Goal: Task Accomplishment & Management: Complete application form

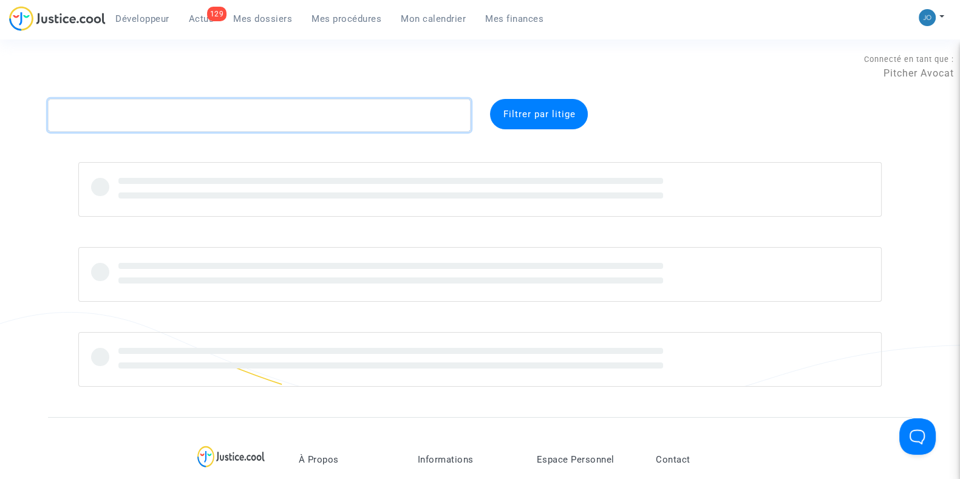
click at [228, 118] on textarea at bounding box center [259, 115] width 423 height 33
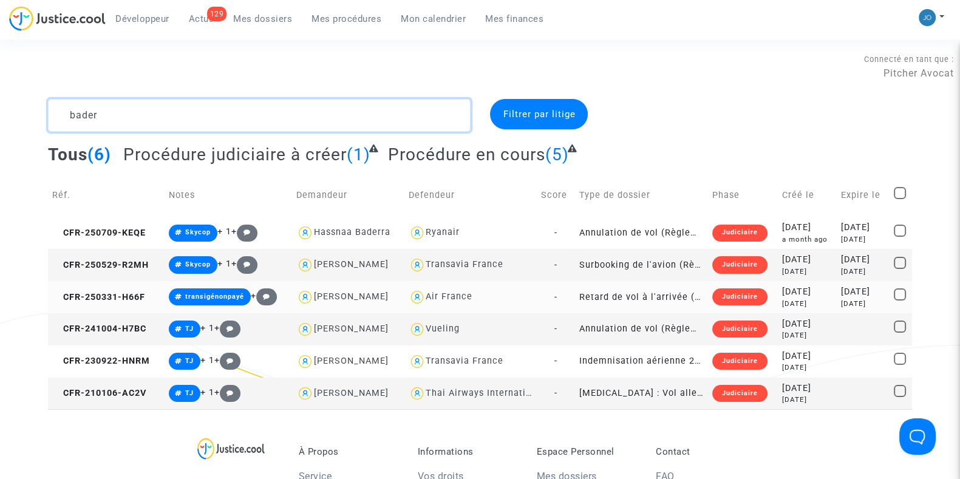
type textarea "bader"
click at [792, 299] on div "4 months ago" at bounding box center [807, 304] width 50 height 10
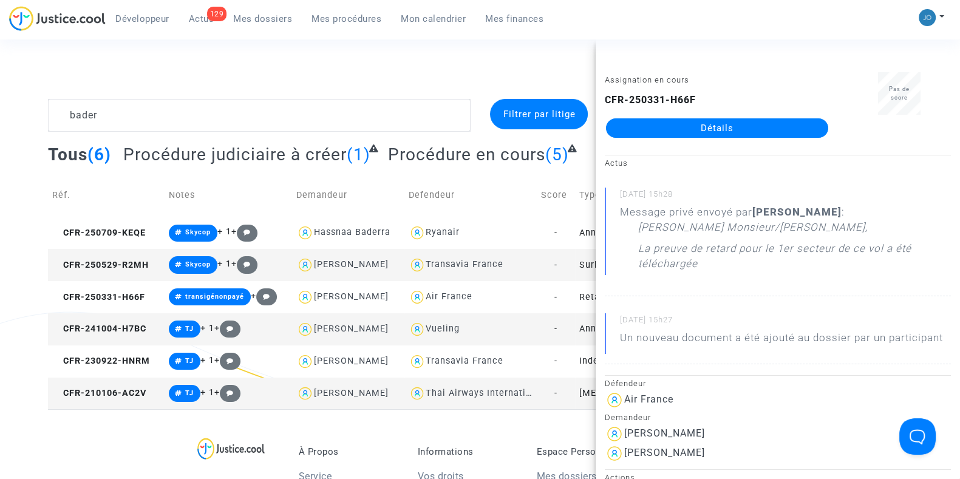
click at [716, 126] on link "Détails" at bounding box center [717, 127] width 222 height 19
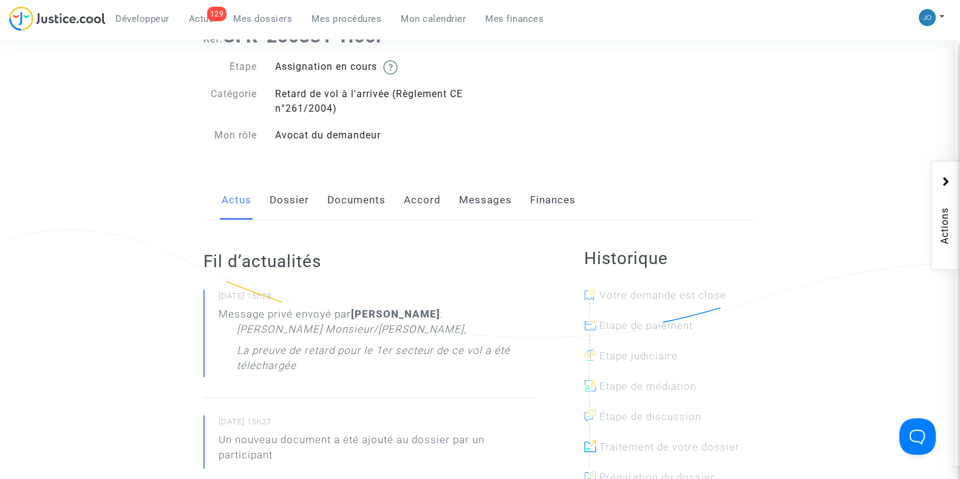
scroll to position [87, 0]
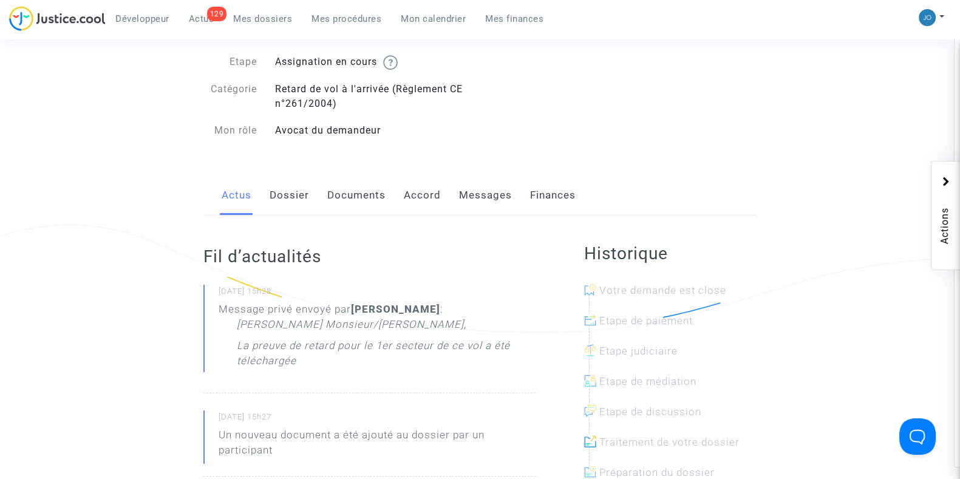
click at [342, 207] on link "Documents" at bounding box center [356, 195] width 58 height 40
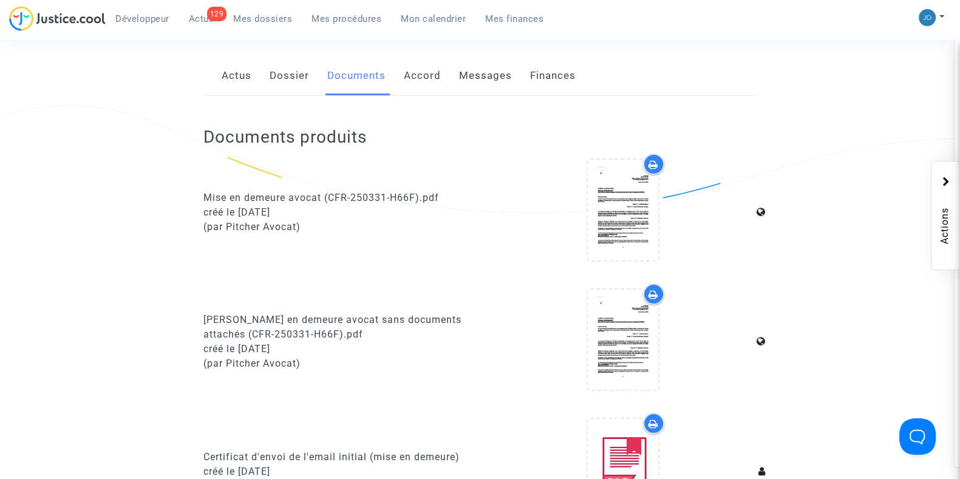
scroll to position [209, 0]
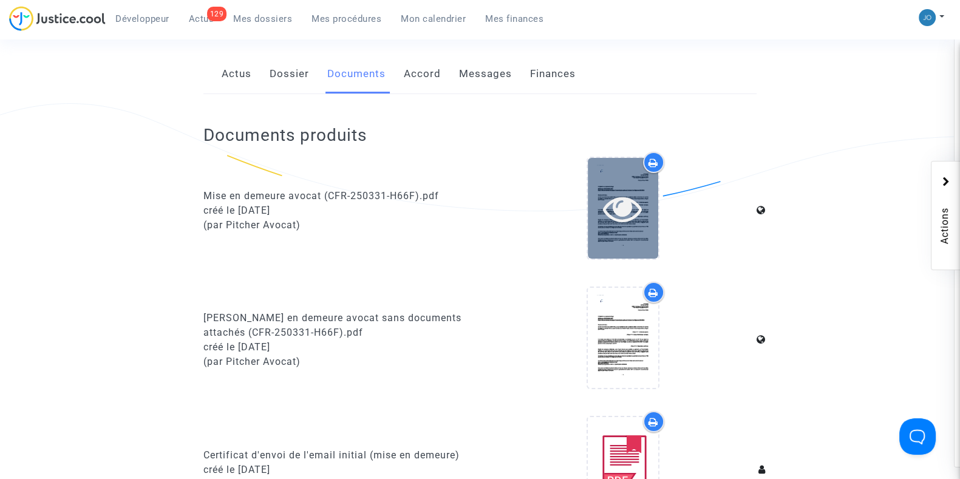
click at [627, 212] on icon at bounding box center [622, 208] width 39 height 39
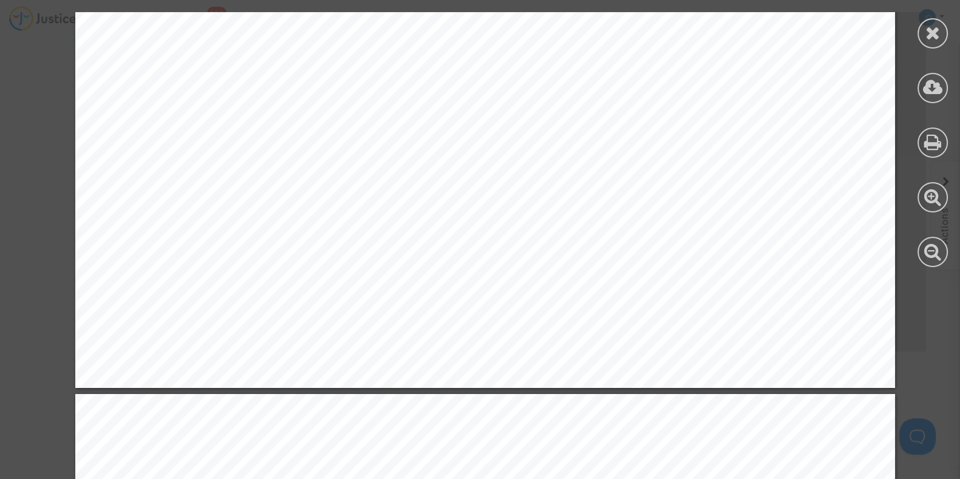
scroll to position [783, 2]
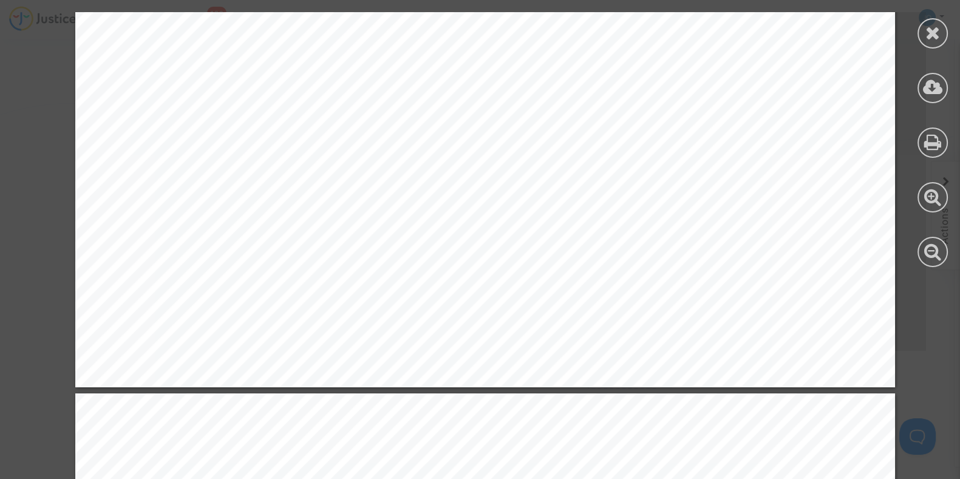
drag, startPoint x: 240, startPoint y: 155, endPoint x: 398, endPoint y: 174, distance: 158.9
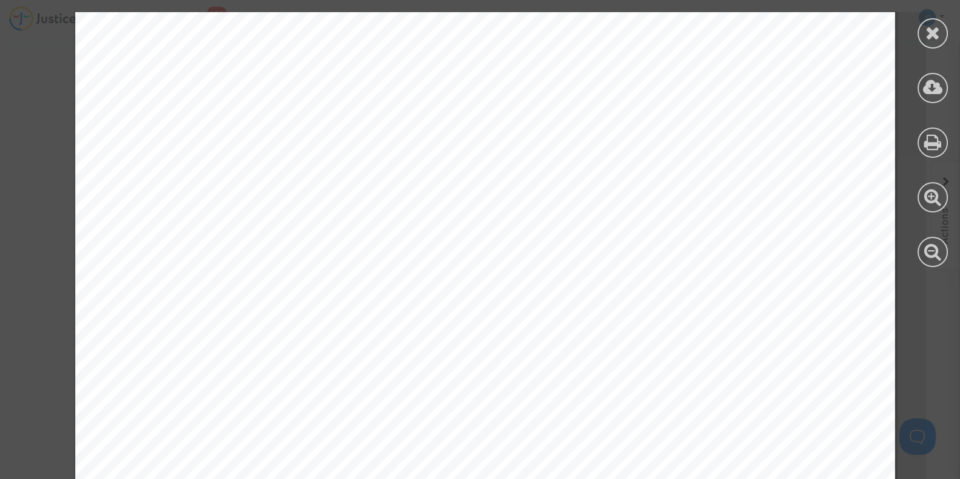
scroll to position [0, 2]
click at [931, 21] on div at bounding box center [932, 33] width 30 height 30
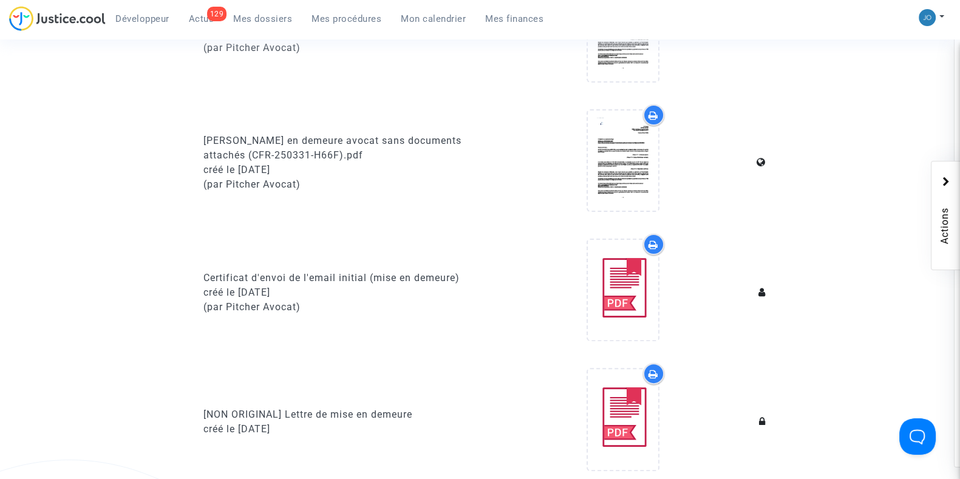
scroll to position [0, 0]
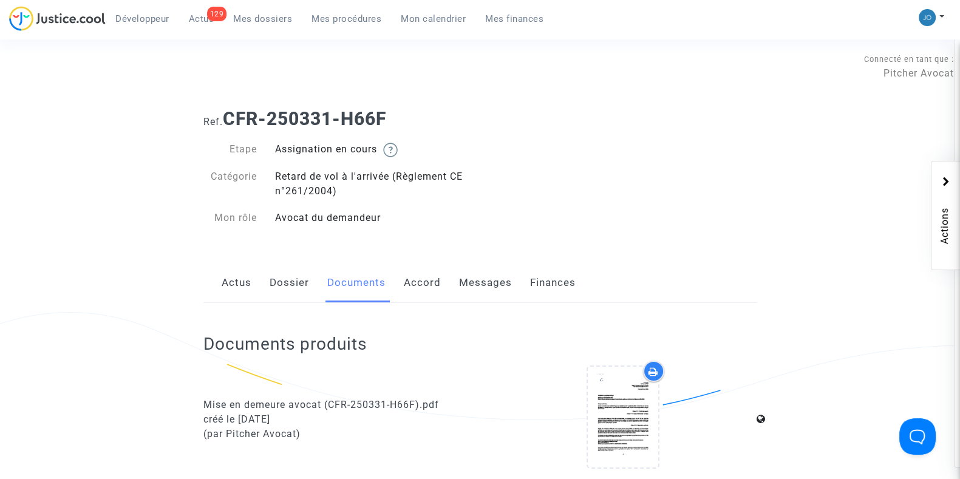
click at [367, 24] on span "Mes procédures" at bounding box center [346, 18] width 70 height 11
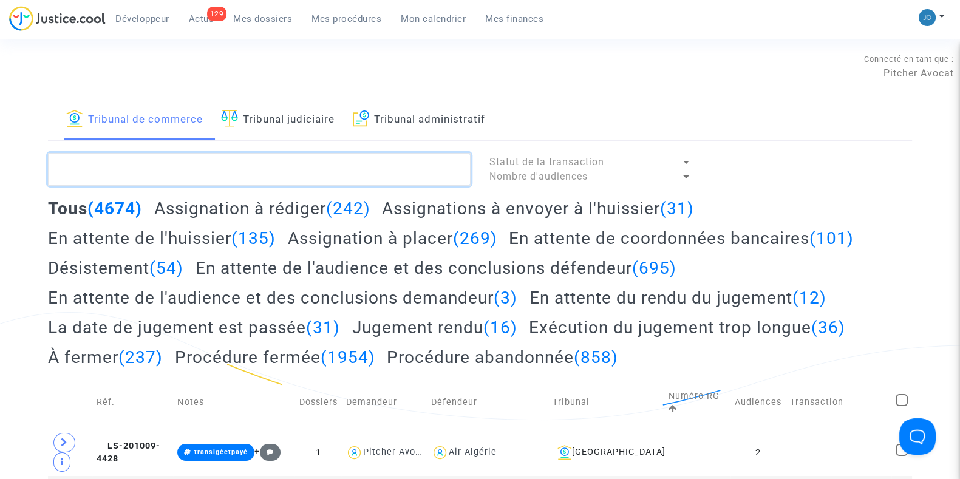
click at [202, 174] on textarea at bounding box center [259, 169] width 423 height 33
paste textarea "GQQ9"
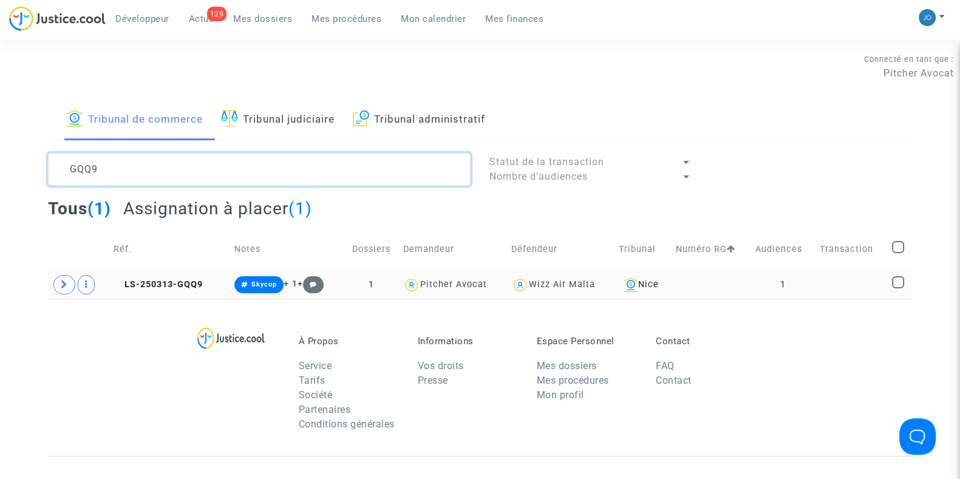
type textarea "GQQ9"
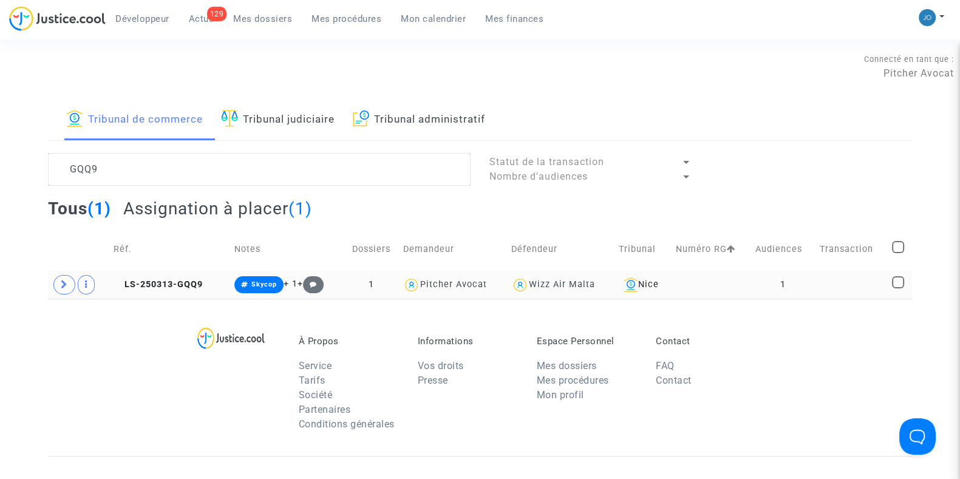
click at [766, 280] on td "1" at bounding box center [783, 285] width 64 height 28
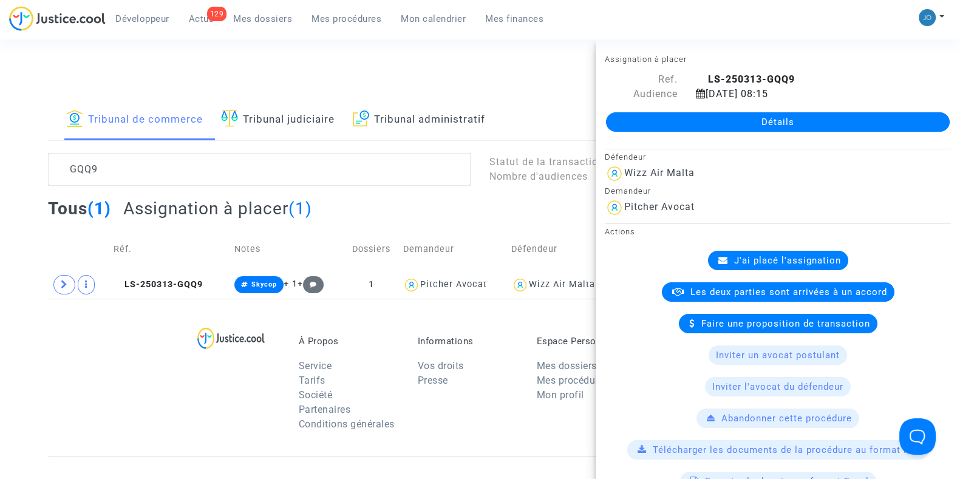
click at [776, 126] on link "Détails" at bounding box center [778, 121] width 344 height 19
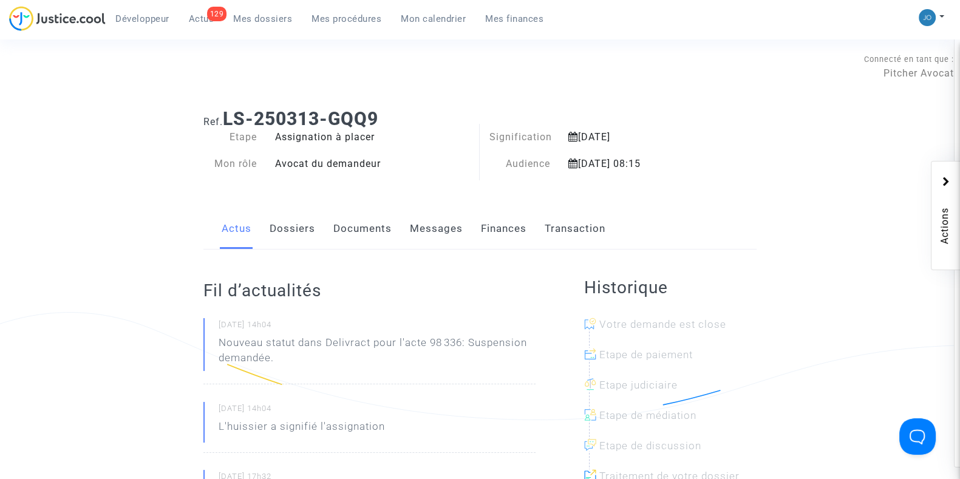
click at [282, 242] on link "Dossiers" at bounding box center [293, 229] width 46 height 40
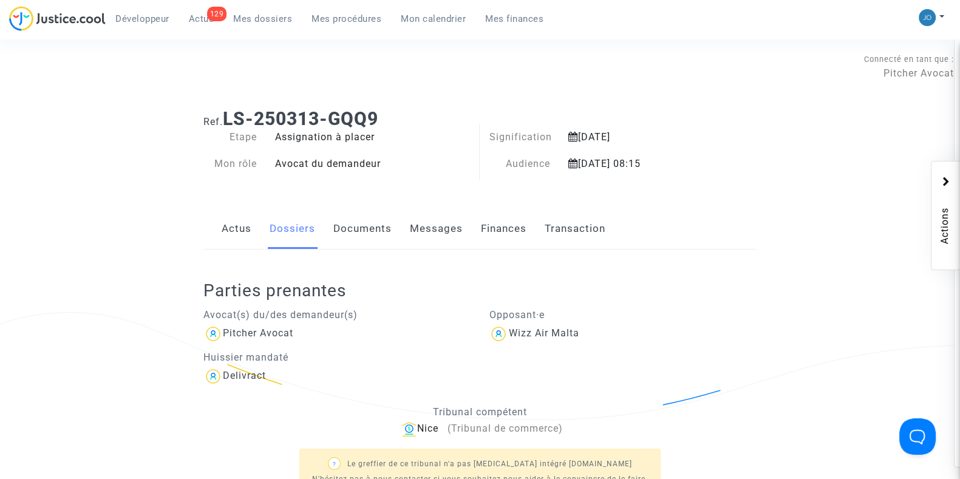
click at [520, 220] on link "Finances" at bounding box center [504, 229] width 46 height 40
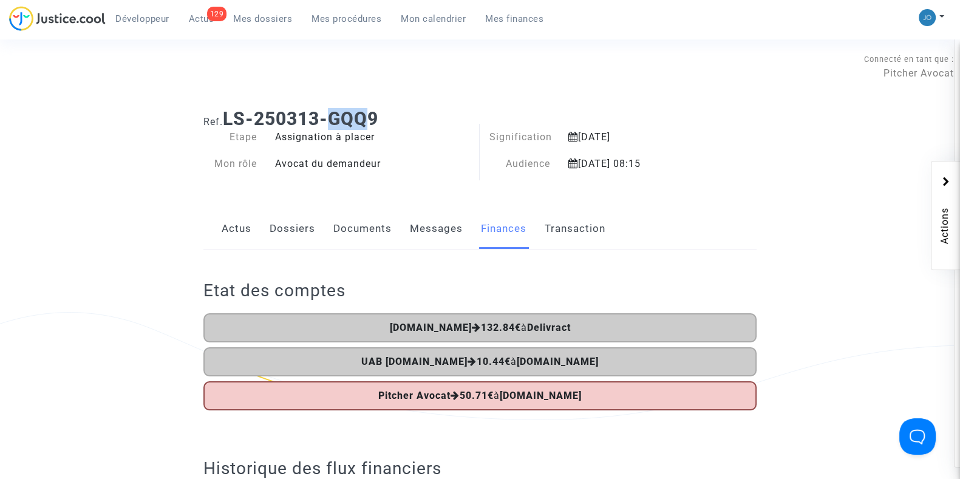
drag, startPoint x: 376, startPoint y: 117, endPoint x: 336, endPoint y: 117, distance: 39.5
click at [336, 117] on b "LS-250313-GQQ9" at bounding box center [300, 118] width 155 height 21
click at [282, 225] on link "Dossiers" at bounding box center [293, 229] width 46 height 40
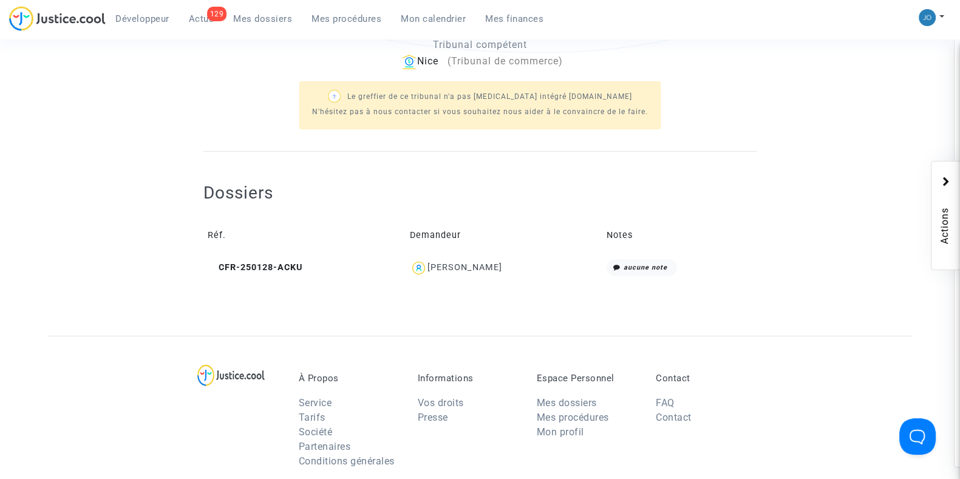
scroll to position [368, 0]
click at [510, 269] on div "Denis Bicani" at bounding box center [504, 267] width 189 height 18
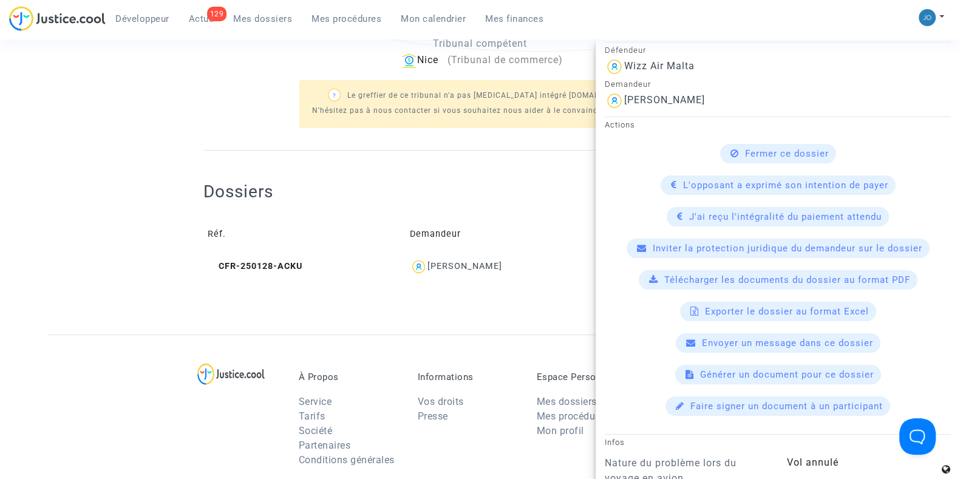
scroll to position [0, 0]
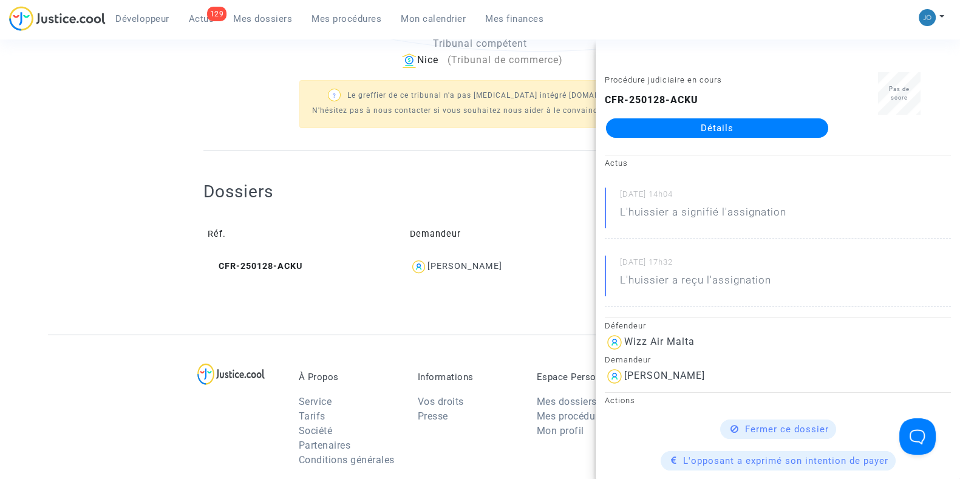
click at [446, 294] on div at bounding box center [479, 313] width 553 height 42
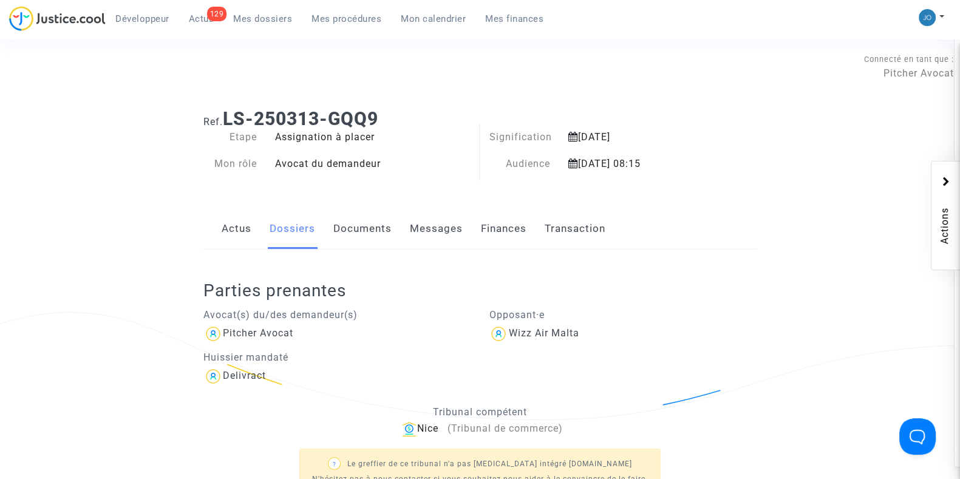
click at [503, 236] on link "Finances" at bounding box center [504, 229] width 46 height 40
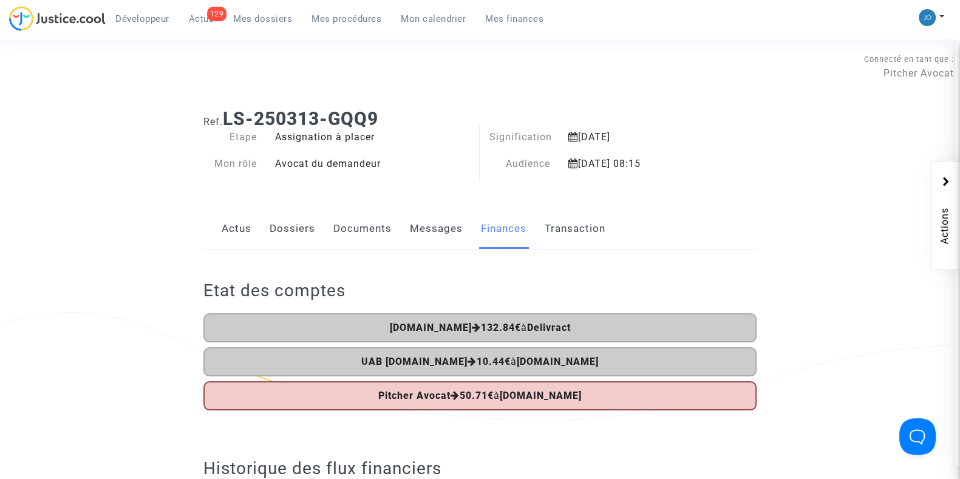
click at [304, 236] on link "Dossiers" at bounding box center [293, 229] width 46 height 40
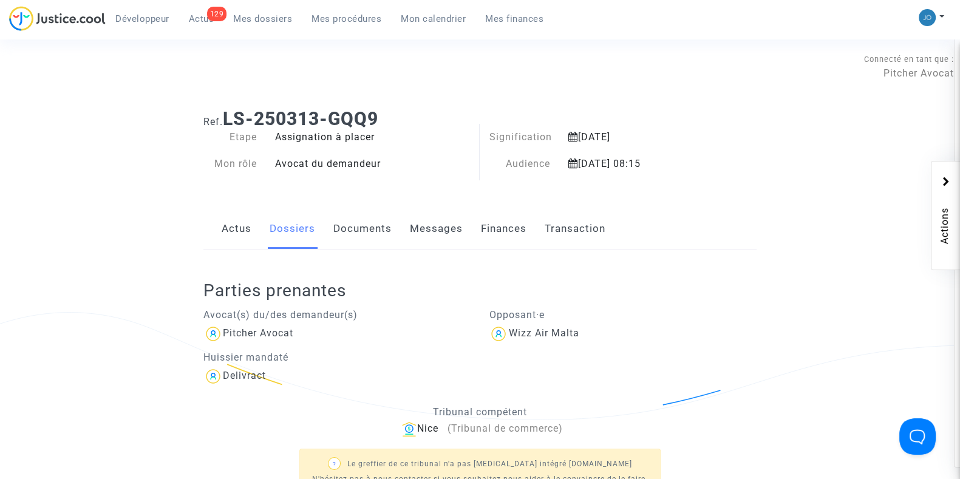
click at [508, 221] on link "Finances" at bounding box center [504, 229] width 46 height 40
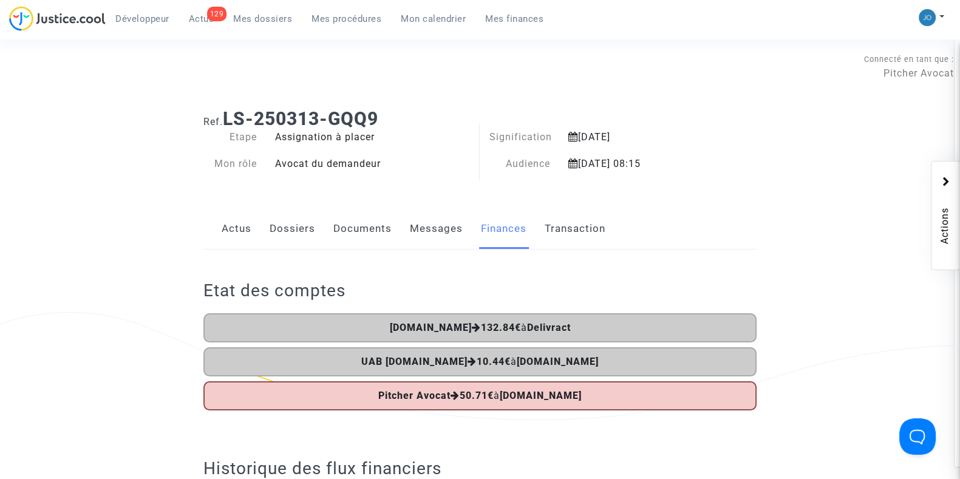
click at [316, 234] on div "Actus Dossiers Documents Messages Finances Transaction" at bounding box center [479, 229] width 553 height 41
click at [298, 228] on link "Dossiers" at bounding box center [293, 229] width 46 height 40
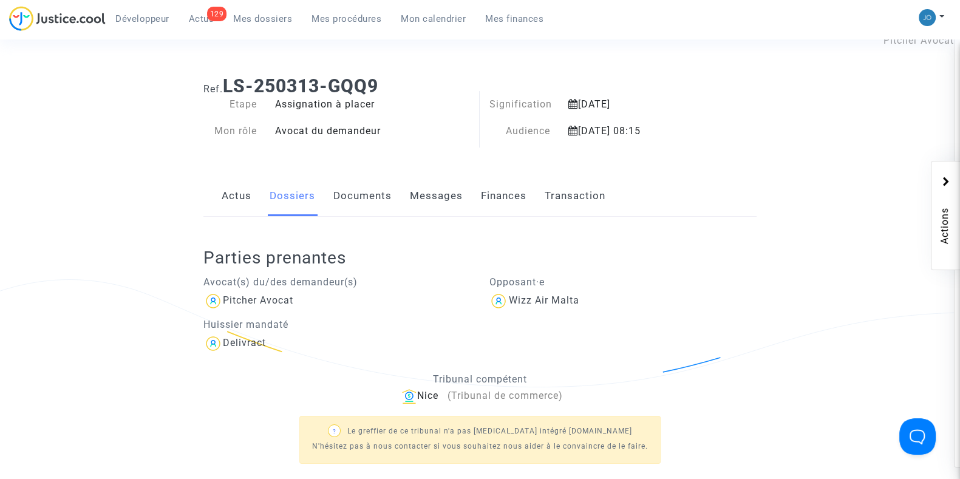
scroll to position [33, 0]
drag, startPoint x: 709, startPoint y: 132, endPoint x: 552, endPoint y: 129, distance: 157.3
click at [552, 129] on div "Audience 12 septembre 2025 08:15" at bounding box center [599, 131] width 238 height 15
click at [668, 187] on div "Actus Dossiers Documents Messages Finances Transaction" at bounding box center [479, 196] width 553 height 41
drag, startPoint x: 387, startPoint y: 86, endPoint x: 228, endPoint y: 91, distance: 159.7
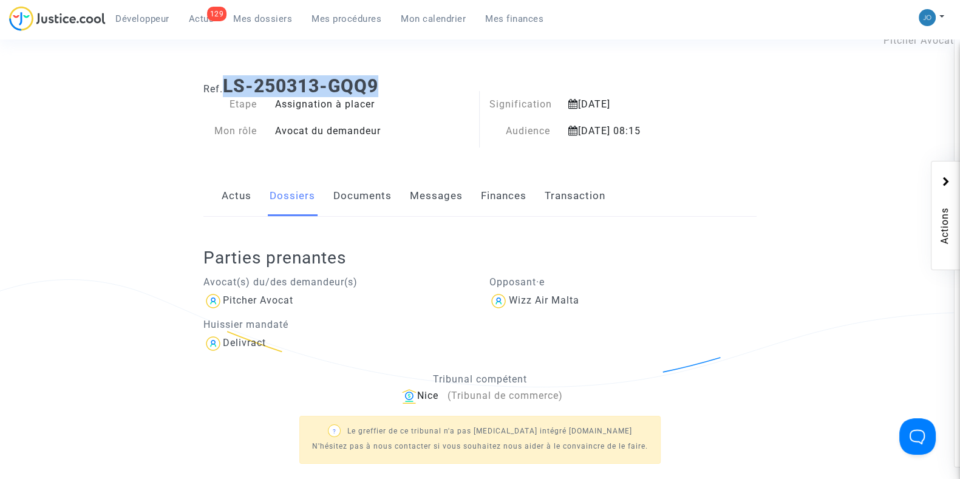
click at [228, 91] on h1 "Ref. LS-250313-GQQ9" at bounding box center [479, 86] width 553 height 22
copy b "LS-250313-GQQ9"
click at [801, 370] on ng-component "Ref. LS-250313-GQQ9 Etape Assignation à placer Mon rôle Avocat du demandeur Sig…" at bounding box center [480, 368] width 864 height 604
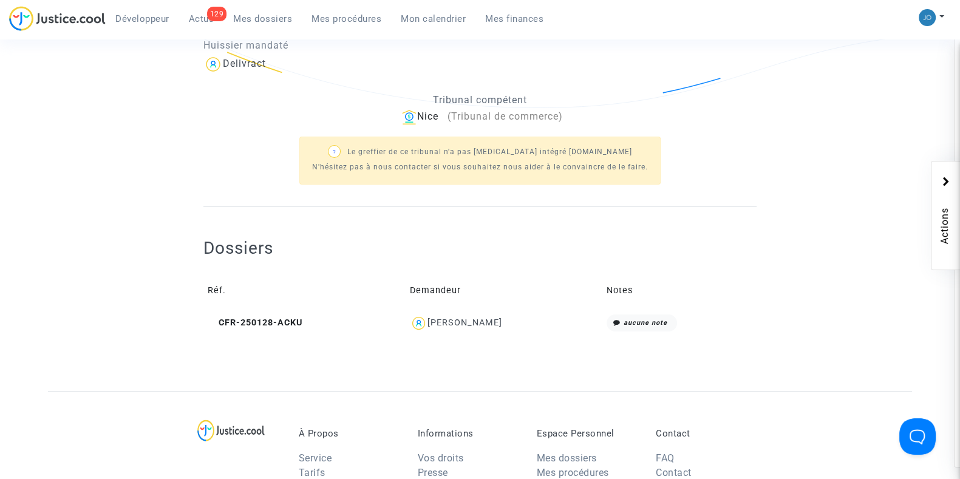
scroll to position [313, 0]
click at [214, 317] on icon at bounding box center [212, 321] width 9 height 8
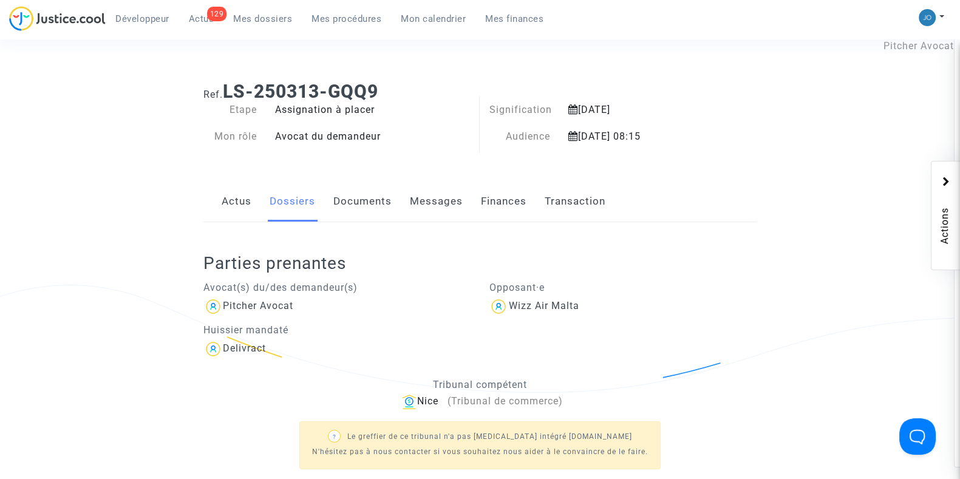
scroll to position [27, 0]
click at [571, 210] on link "Transaction" at bounding box center [575, 202] width 61 height 40
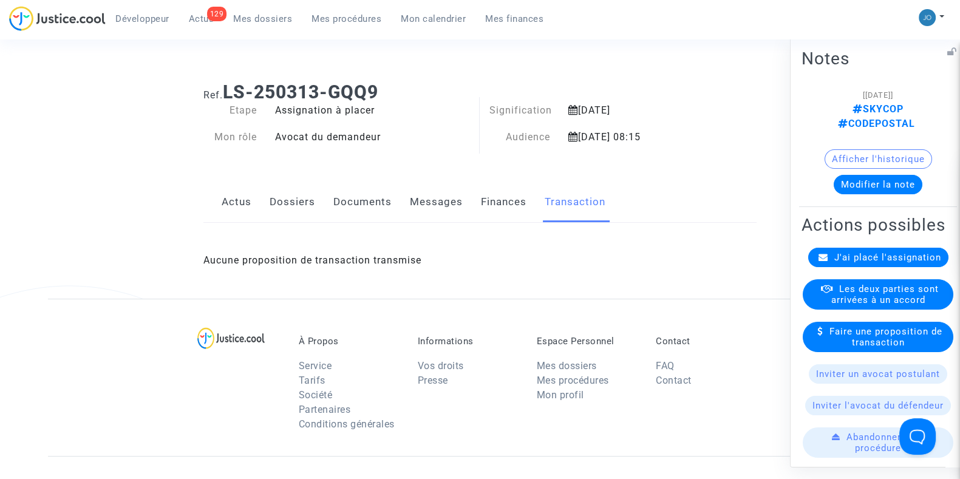
click at [892, 305] on span "Les deux parties sont arrivées à un accord" at bounding box center [884, 294] width 107 height 22
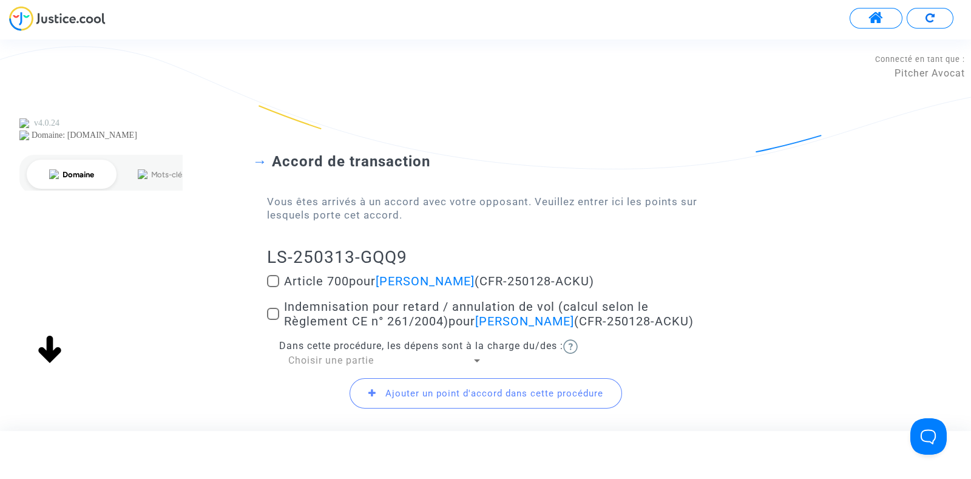
click at [273, 311] on span at bounding box center [273, 314] width 12 height 12
click at [273, 320] on input "Indemnisation pour retard / annulation de vol (calcul selon le Règlement CE n° …" at bounding box center [273, 320] width 1 height 1
checkbox input "true"
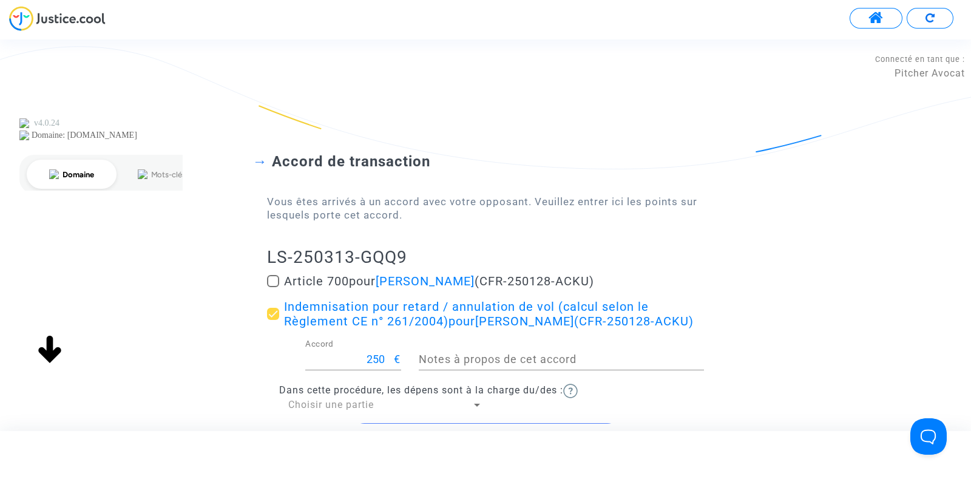
click at [277, 277] on span at bounding box center [273, 281] width 12 height 12
click at [273, 287] on input "Article 700 pour Denis Bicani (CFR-250128-ACKU)" at bounding box center [273, 287] width 1 height 1
checkbox input "true"
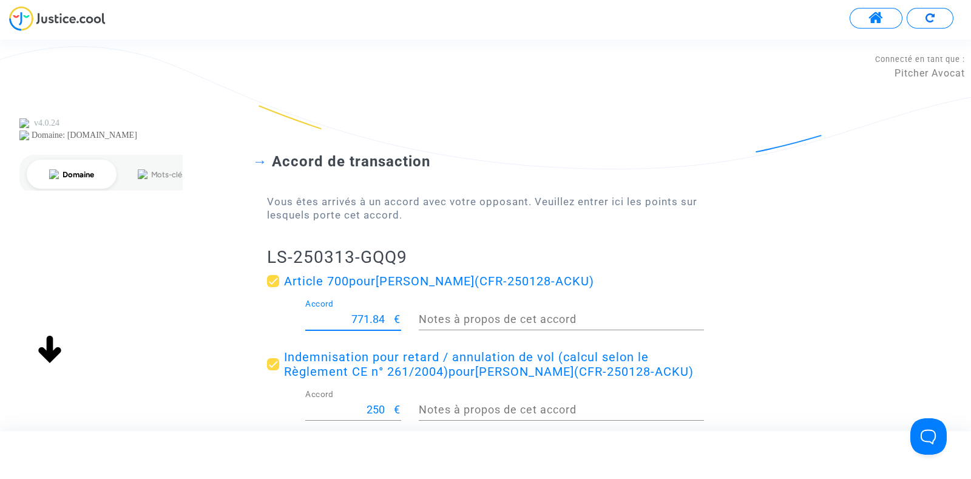
drag, startPoint x: 348, startPoint y: 319, endPoint x: 391, endPoint y: 316, distance: 42.6
click at [391, 316] on input "771.84" at bounding box center [349, 319] width 89 height 12
type input "200"
click at [768, 381] on div "Accord de transaction Vous êtes arrivés à un accord avec votre opposant. Veuill…" at bounding box center [485, 321] width 971 height 435
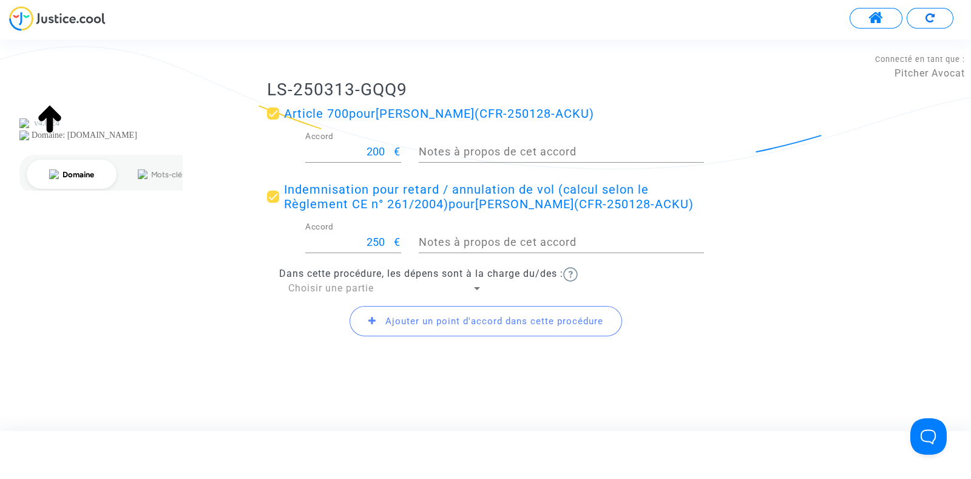
scroll to position [175, 0]
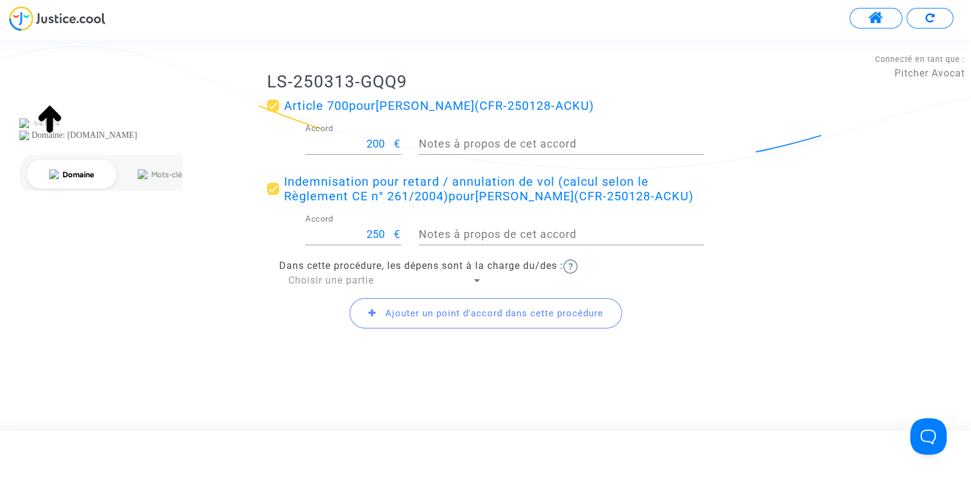
click at [480, 280] on div at bounding box center [477, 280] width 11 height 13
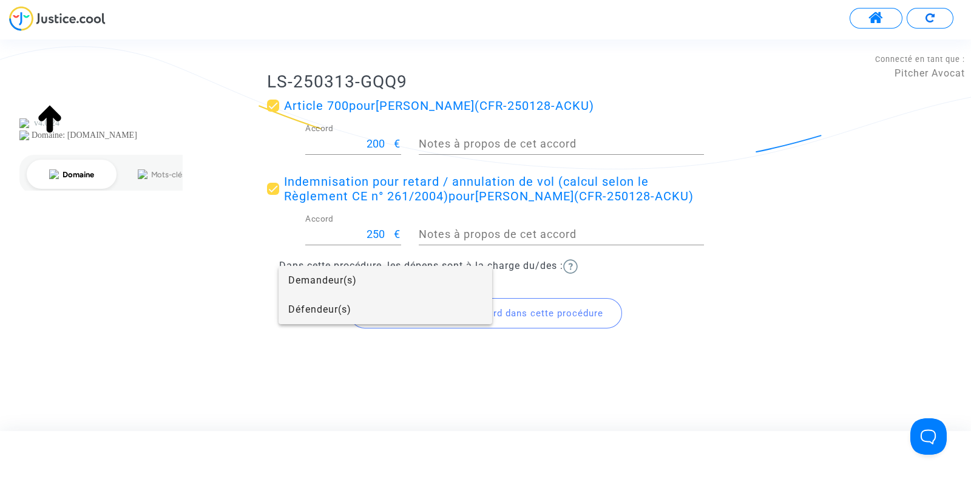
click at [367, 303] on span "Défendeur(s)" at bounding box center [385, 309] width 194 height 29
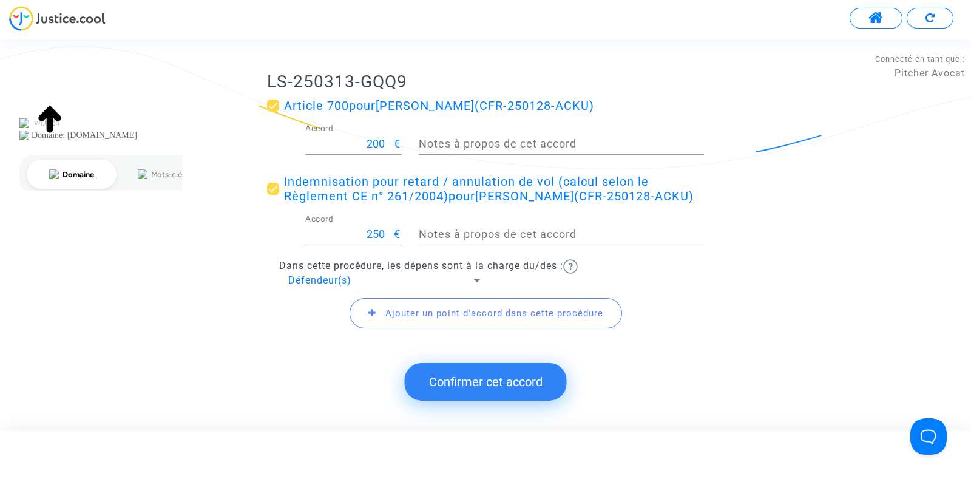
click at [555, 389] on button "Confirmer cet accord" at bounding box center [486, 382] width 162 height 38
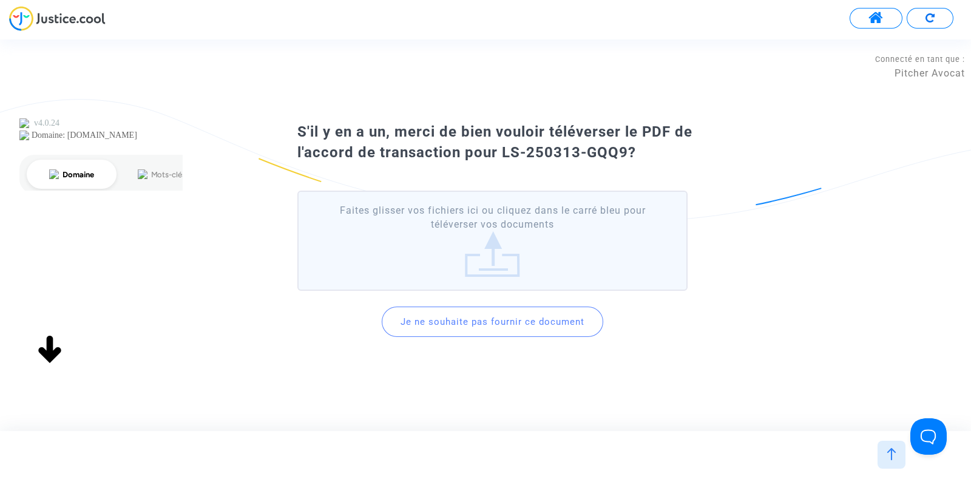
click at [487, 324] on button "Je ne souhaite pas fournir ce document" at bounding box center [493, 322] width 222 height 30
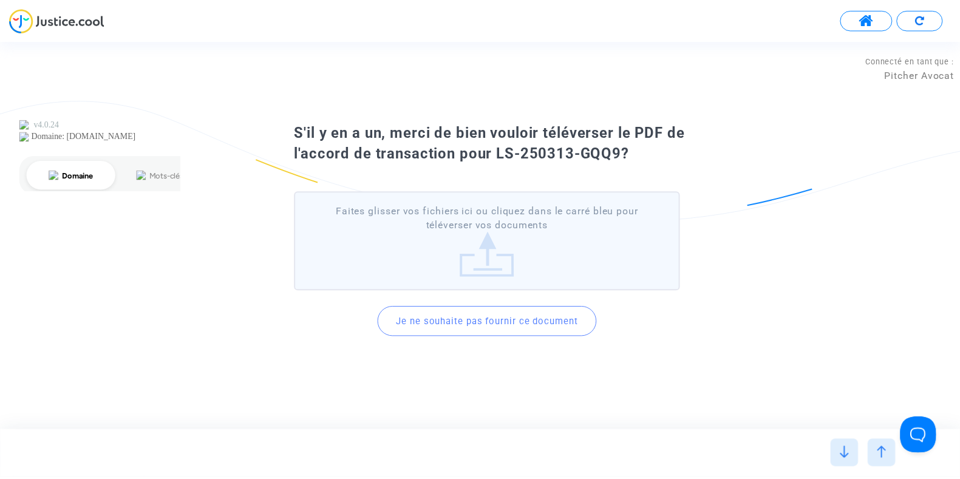
scroll to position [0, 0]
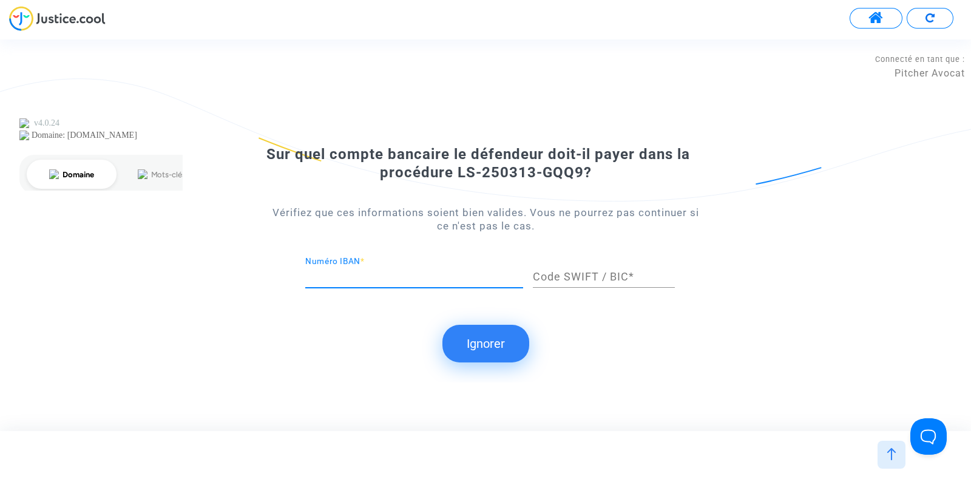
click at [421, 277] on input "Numéro IBAN *" at bounding box center [414, 277] width 218 height 12
paste input "SKY CFR-250128-ACKU DENIS"
type input "SKY CFR-250128-ACKU DENIS"
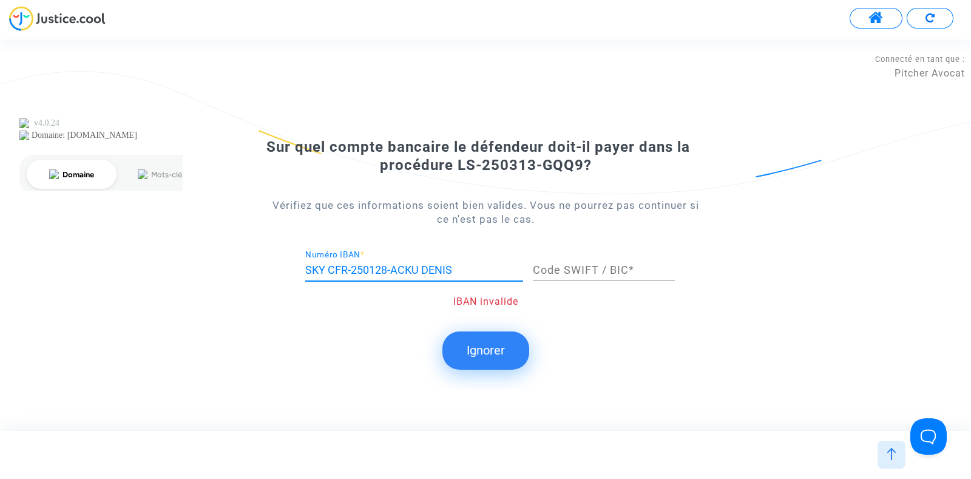
click at [426, 272] on input "SKY CFR-250128-ACKU DENIS" at bounding box center [414, 270] width 218 height 12
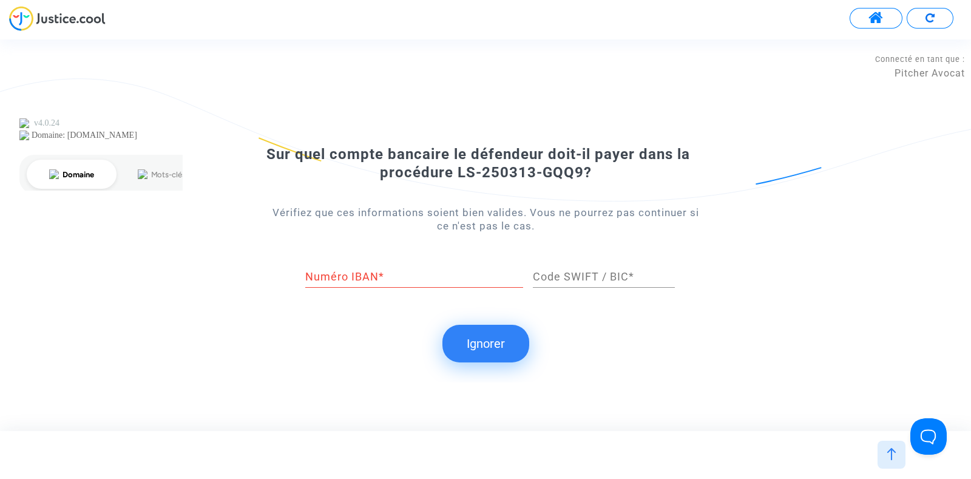
click at [508, 353] on button "Ignorer" at bounding box center [486, 344] width 87 height 38
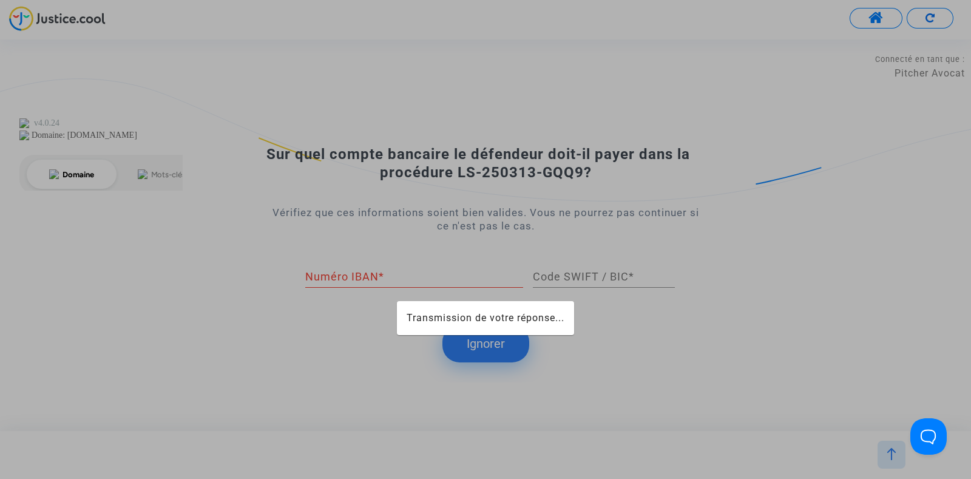
click at [494, 347] on div at bounding box center [485, 239] width 971 height 479
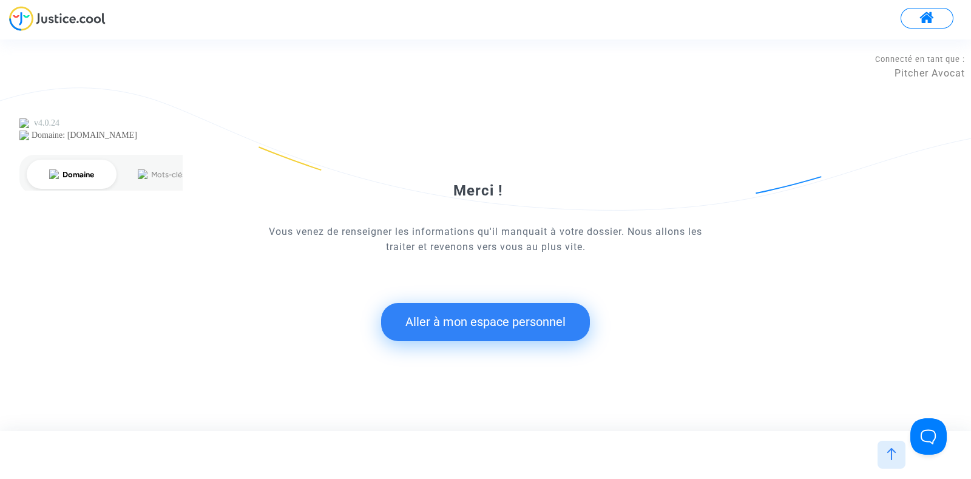
click at [506, 330] on button "Aller à mon espace personnel" at bounding box center [485, 322] width 209 height 38
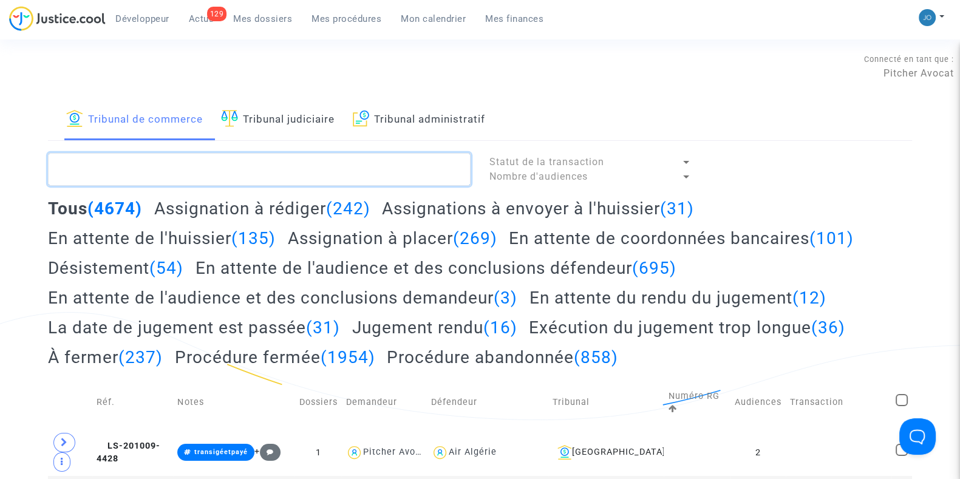
click at [155, 177] on textarea at bounding box center [259, 169] width 423 height 33
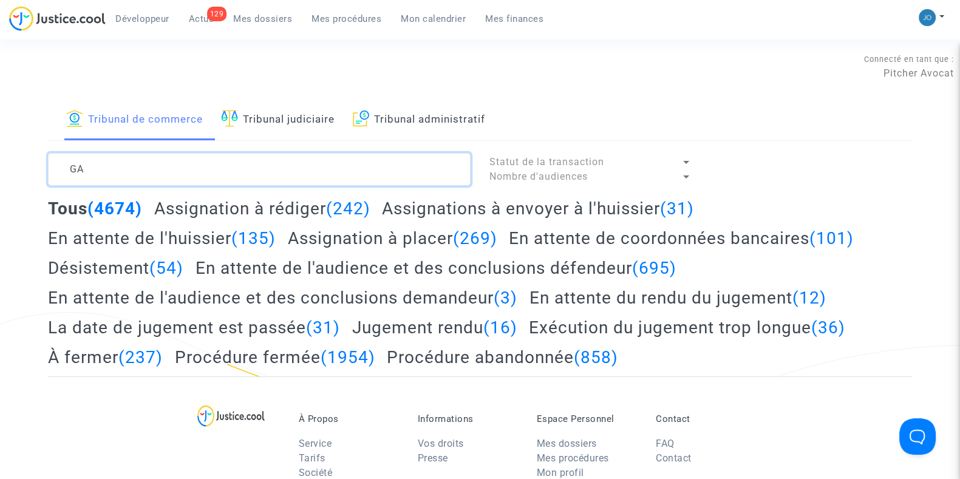
type textarea "G"
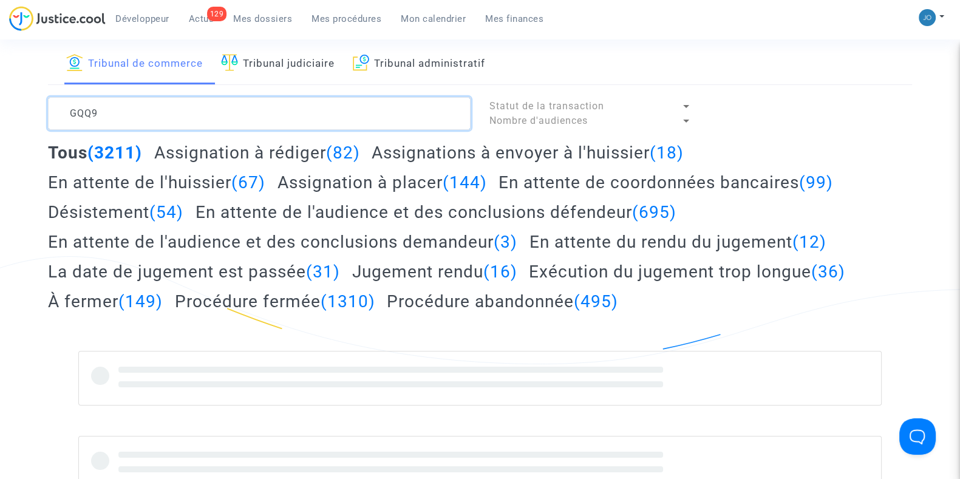
scroll to position [60, 0]
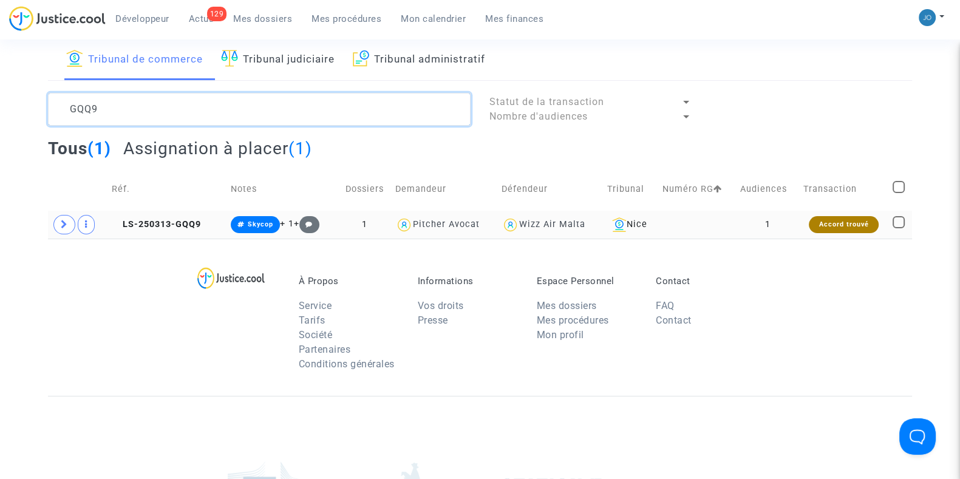
type textarea "GQQ9"
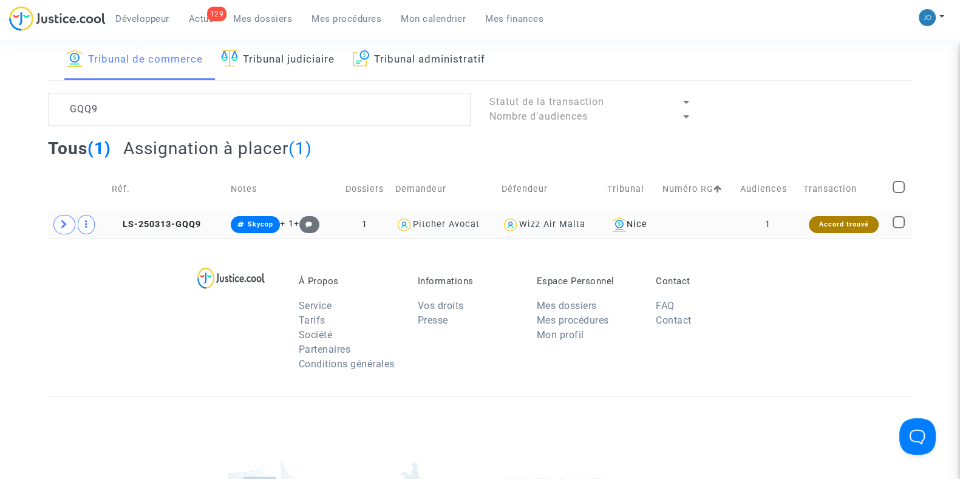
click at [759, 228] on td "1" at bounding box center [767, 225] width 63 height 28
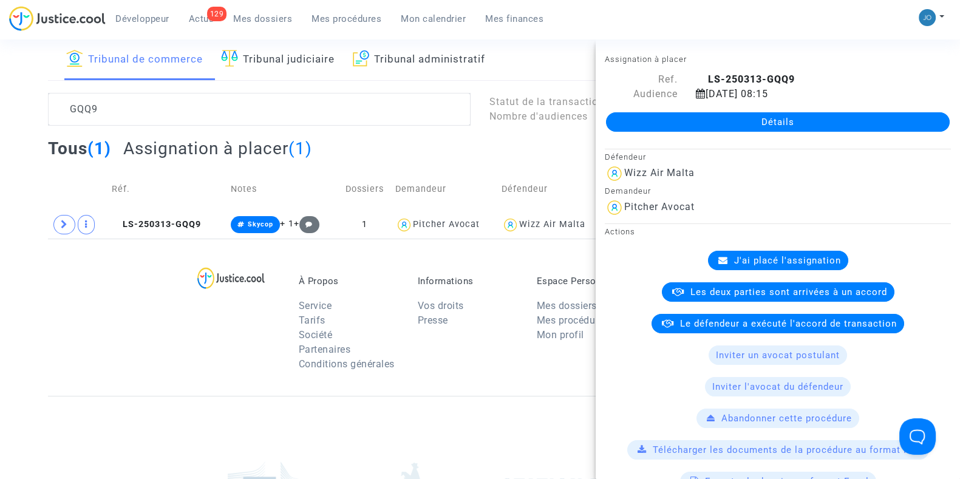
click at [779, 121] on link "Détails" at bounding box center [778, 121] width 344 height 19
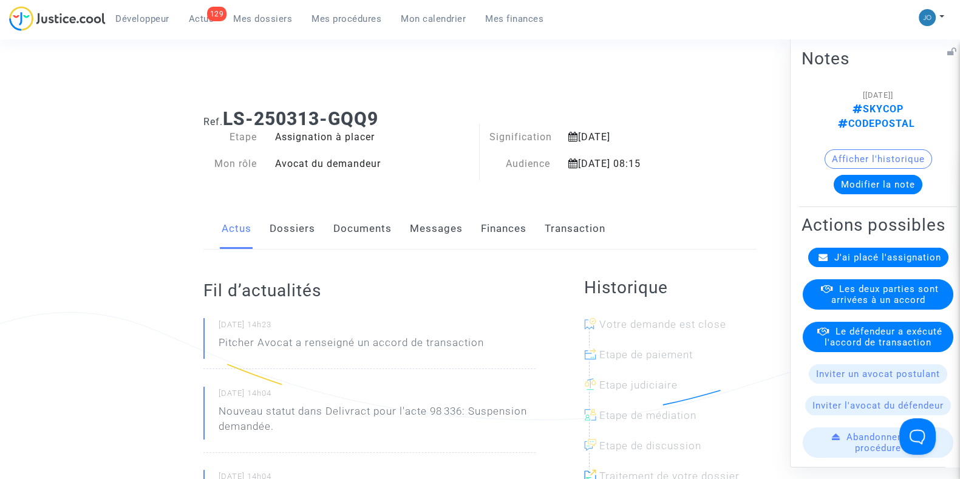
click at [894, 174] on button "Modifier la note" at bounding box center [877, 183] width 89 height 19
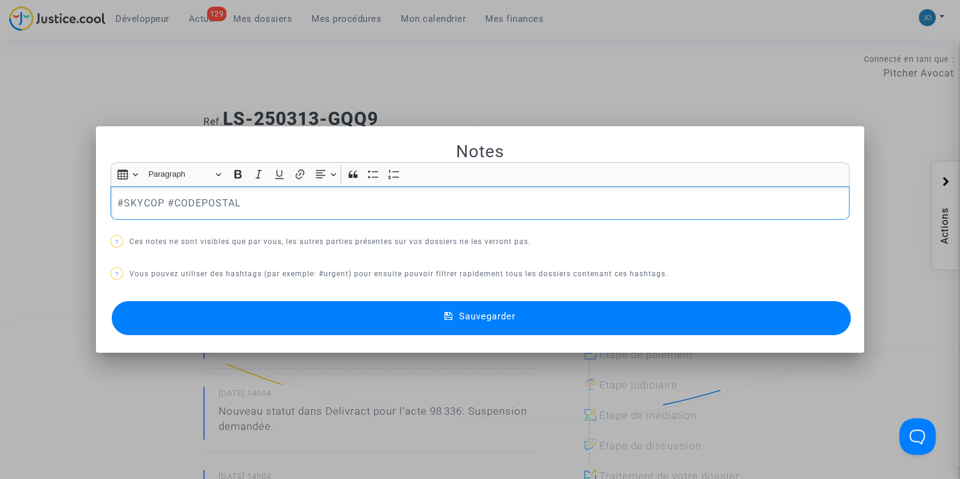
click at [271, 199] on p "#SKYCOP #CODEPOSTAL" at bounding box center [480, 202] width 726 height 15
click at [501, 313] on span "Sauvegarder" at bounding box center [487, 316] width 56 height 11
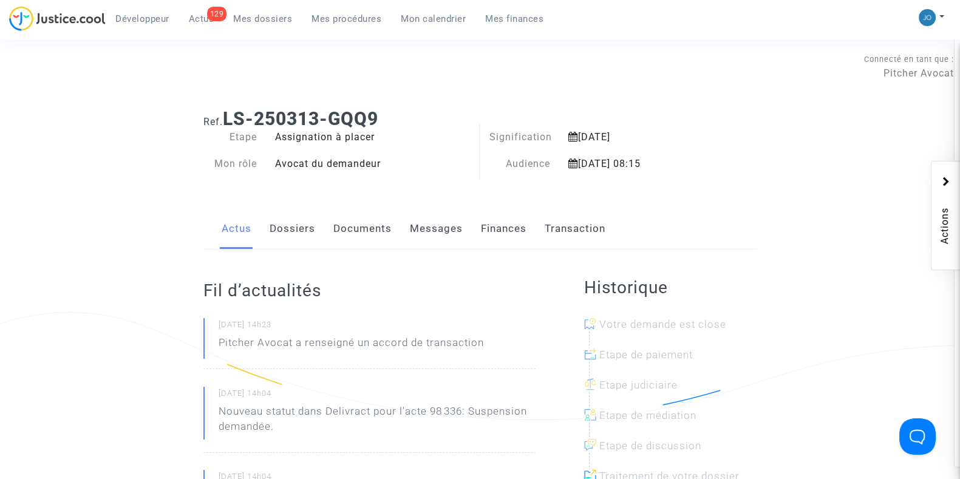
click at [356, 225] on link "Documents" at bounding box center [362, 229] width 58 height 40
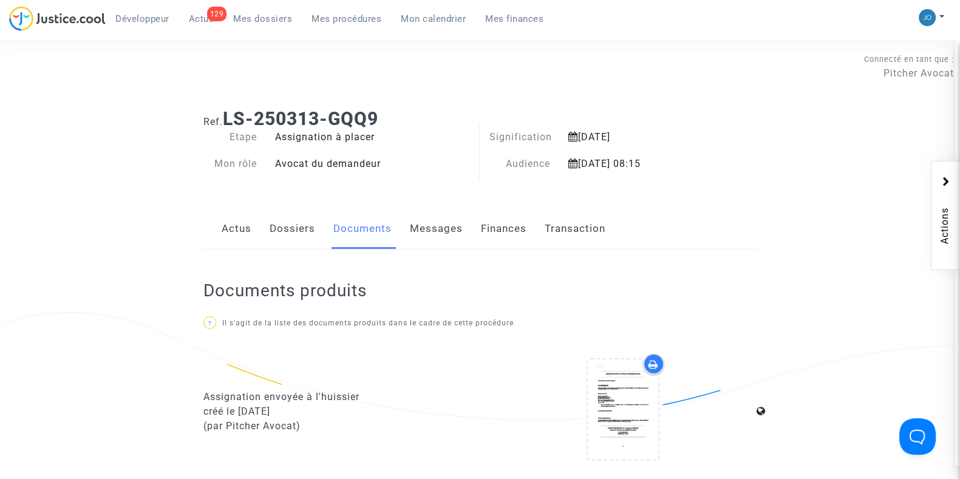
click at [291, 230] on link "Dossiers" at bounding box center [293, 229] width 46 height 40
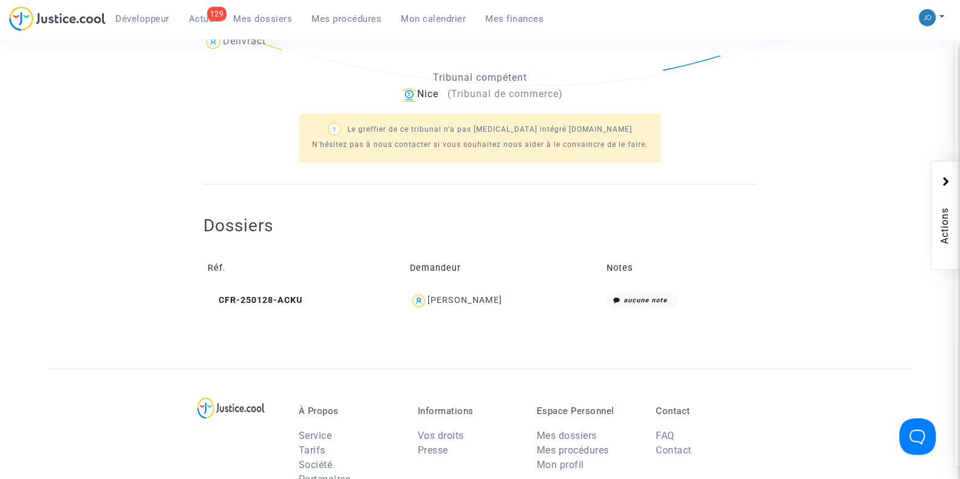
scroll to position [355, 0]
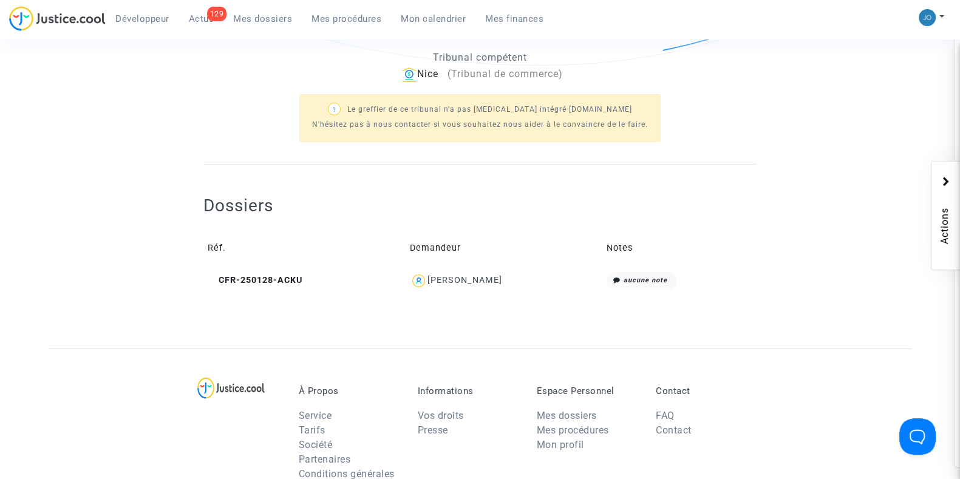
click at [472, 277] on div "Denis Bicani" at bounding box center [464, 280] width 75 height 10
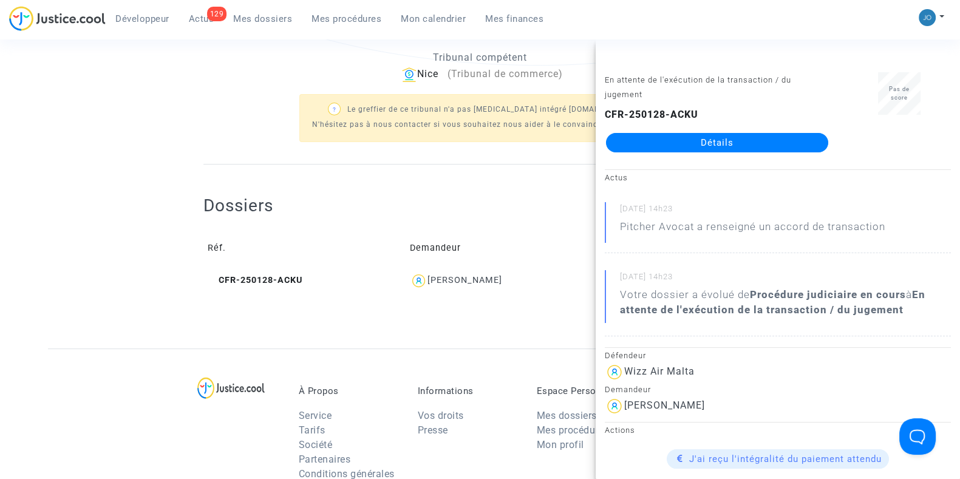
click at [697, 150] on link "Détails" at bounding box center [717, 142] width 222 height 19
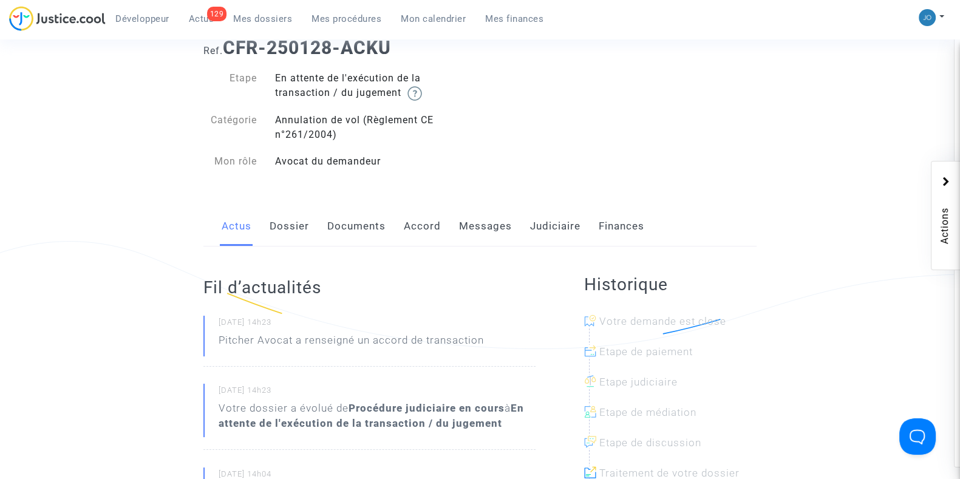
scroll to position [70, 0]
click at [351, 228] on link "Documents" at bounding box center [356, 227] width 58 height 40
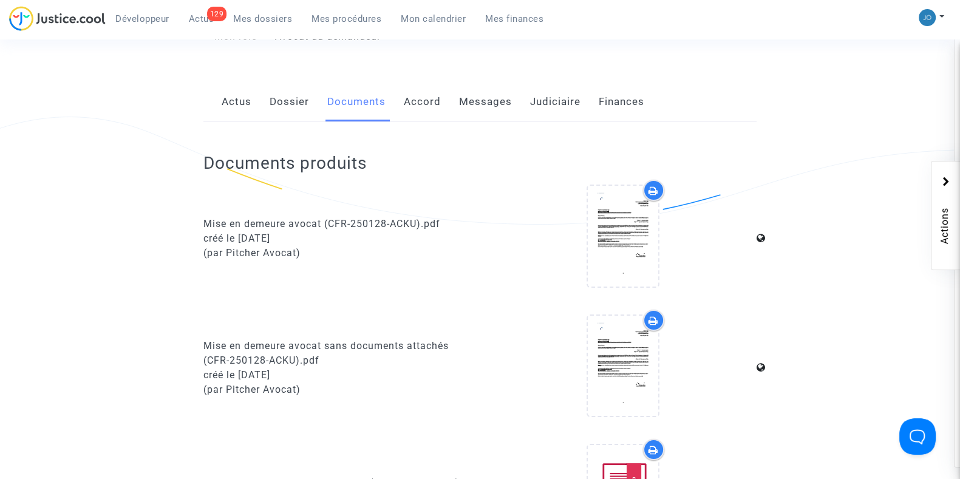
scroll to position [213, 0]
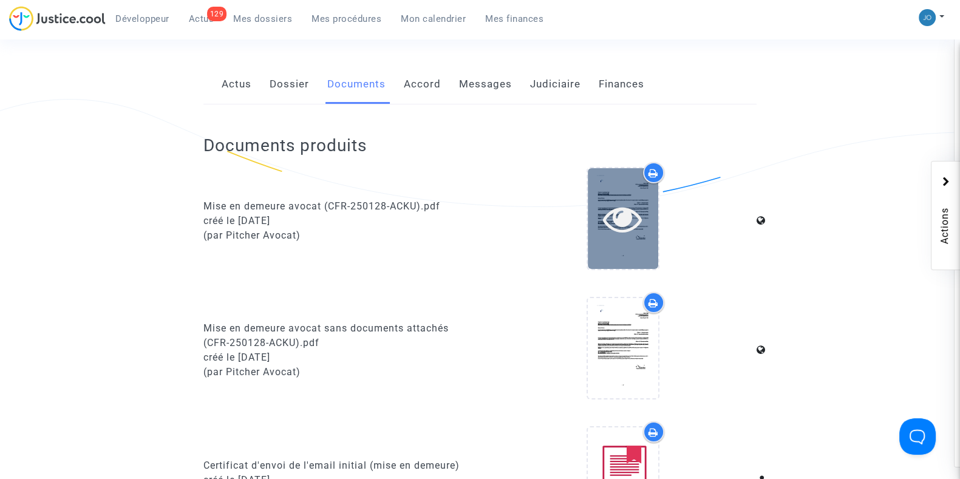
click at [616, 214] on icon at bounding box center [622, 218] width 39 height 39
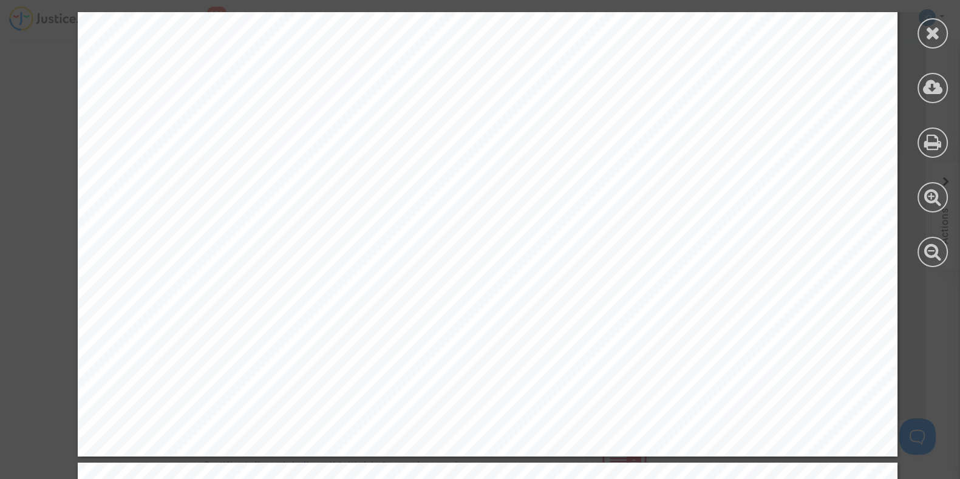
scroll to position [715, 0]
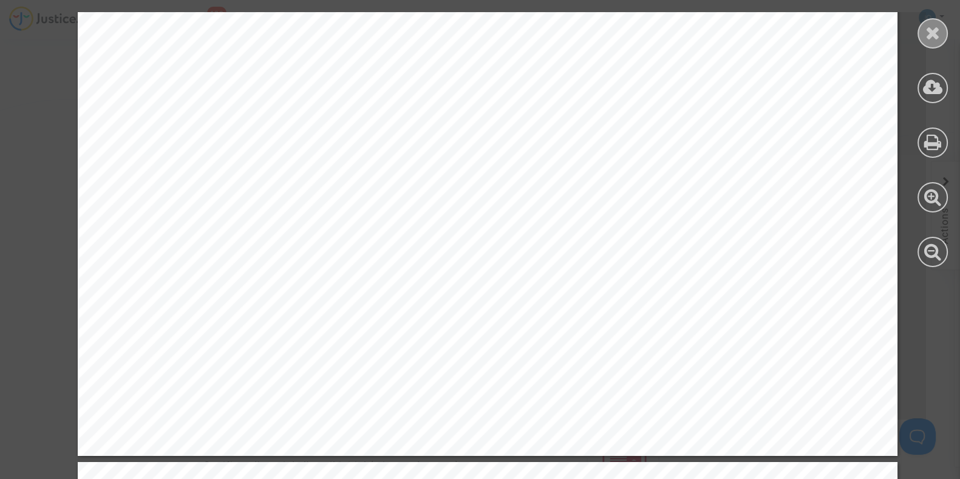
click at [932, 36] on icon at bounding box center [932, 33] width 15 height 18
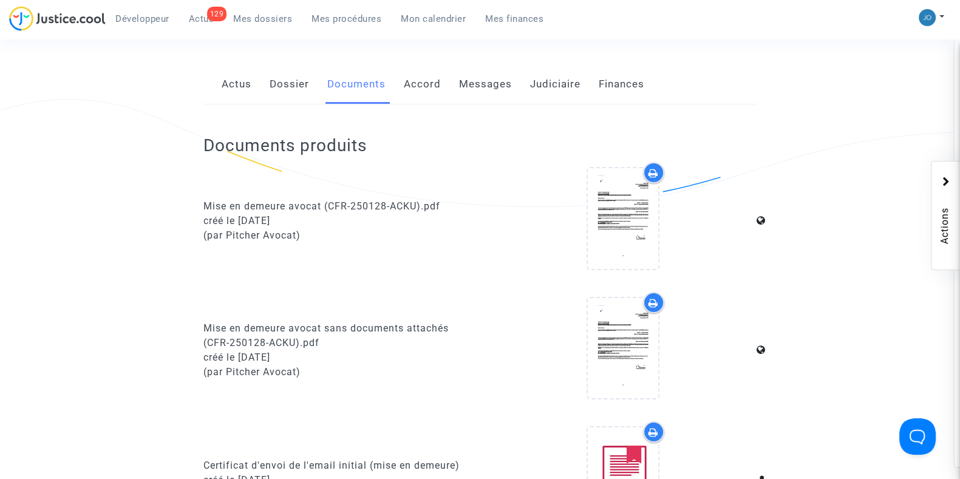
scroll to position [0, 0]
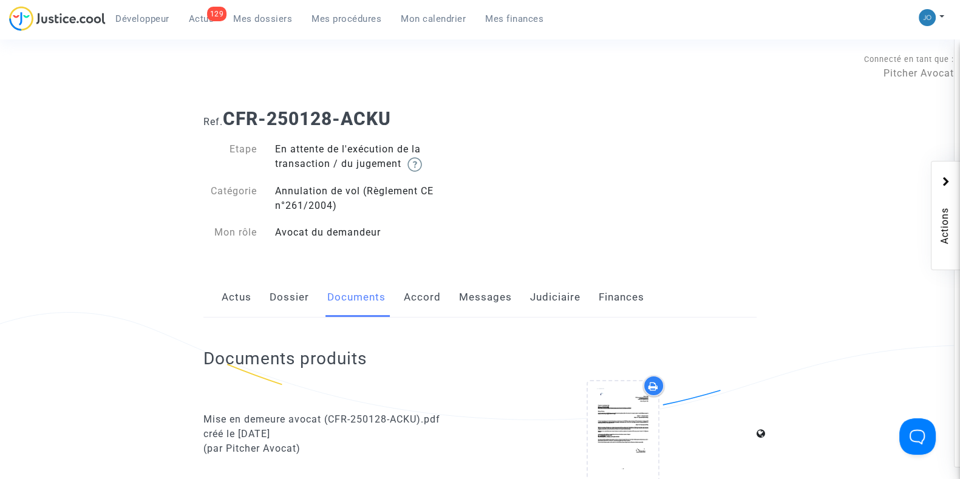
click at [346, 15] on span "Mes procédures" at bounding box center [346, 18] width 70 height 11
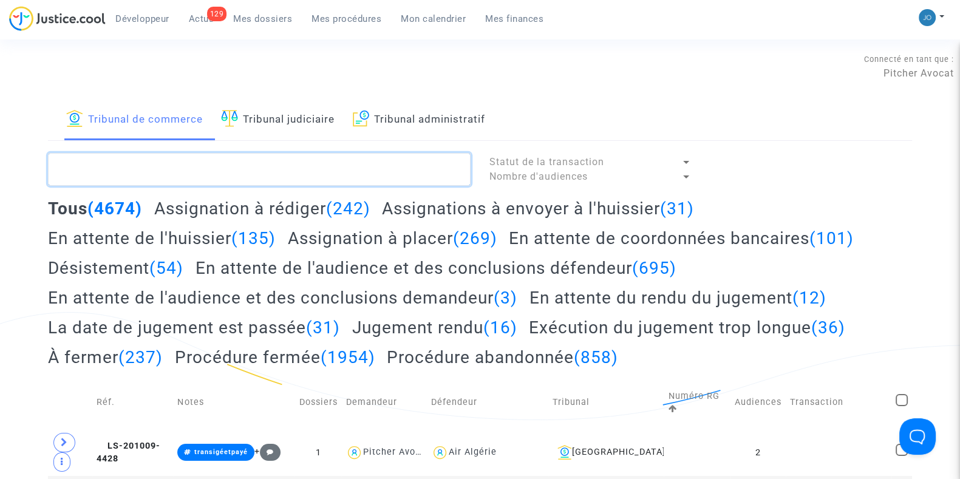
click at [266, 170] on textarea at bounding box center [259, 169] width 423 height 33
paste textarea "XJUU"
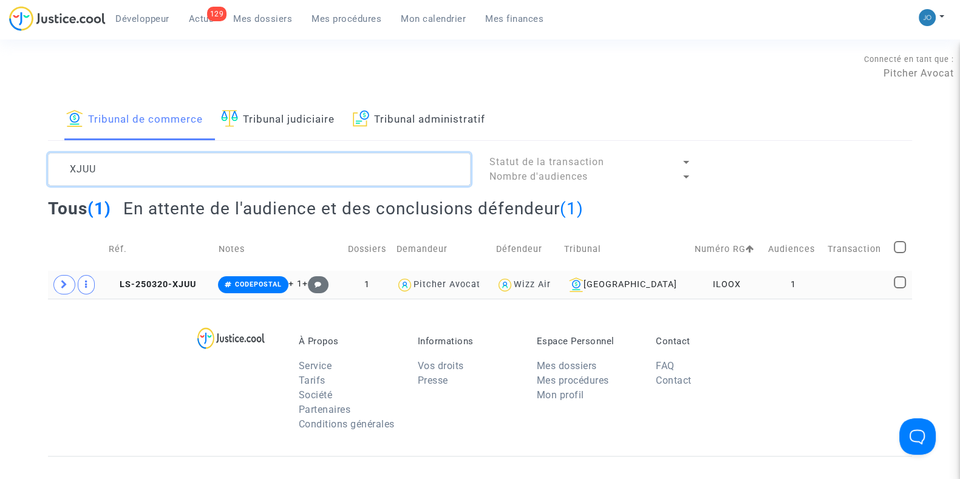
type textarea "XJUU"
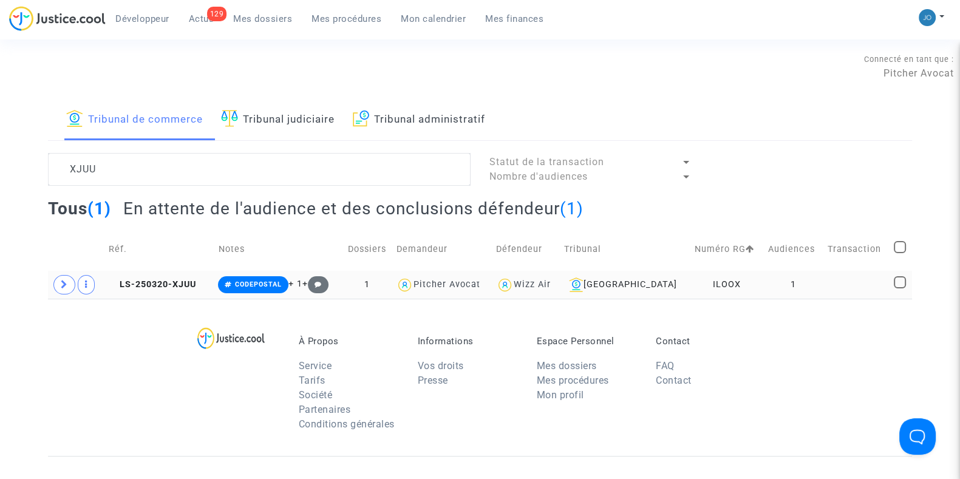
click at [711, 278] on td "ILOOX" at bounding box center [726, 285] width 73 height 28
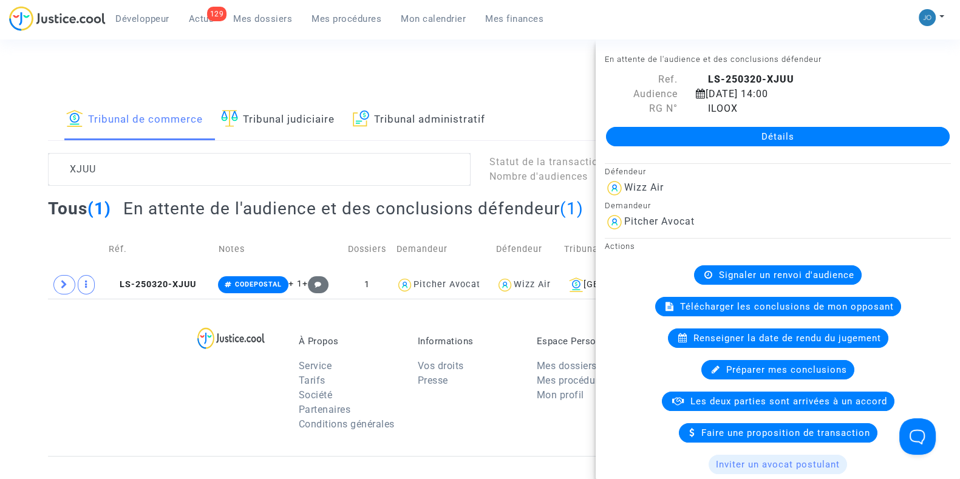
click at [786, 126] on div "Détails" at bounding box center [778, 136] width 364 height 41
click at [791, 164] on div "Défendeur" at bounding box center [778, 171] width 346 height 15
click at [776, 138] on link "Détails" at bounding box center [778, 136] width 344 height 19
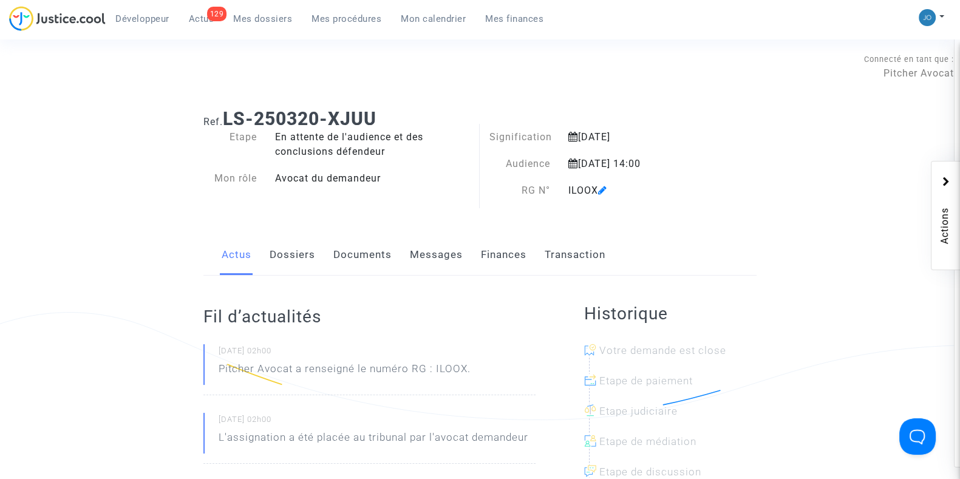
click at [343, 268] on link "Documents" at bounding box center [362, 255] width 58 height 40
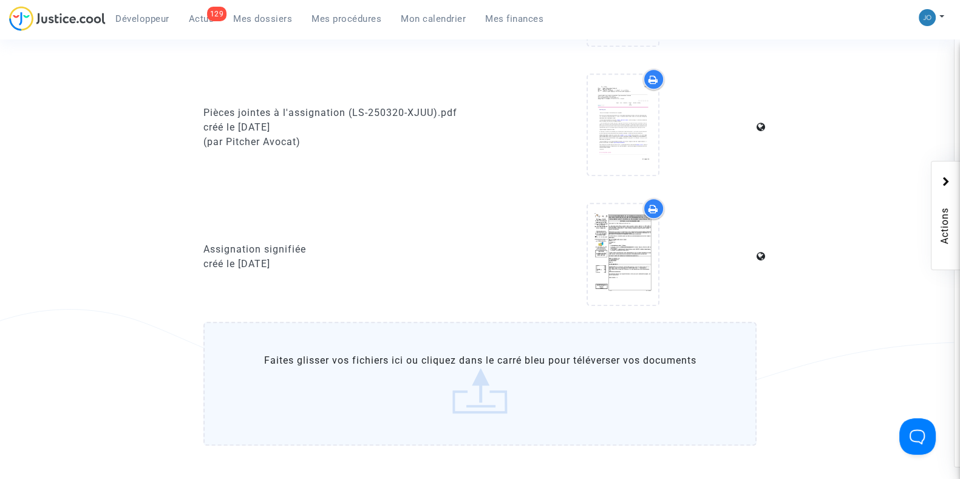
scroll to position [1071, 0]
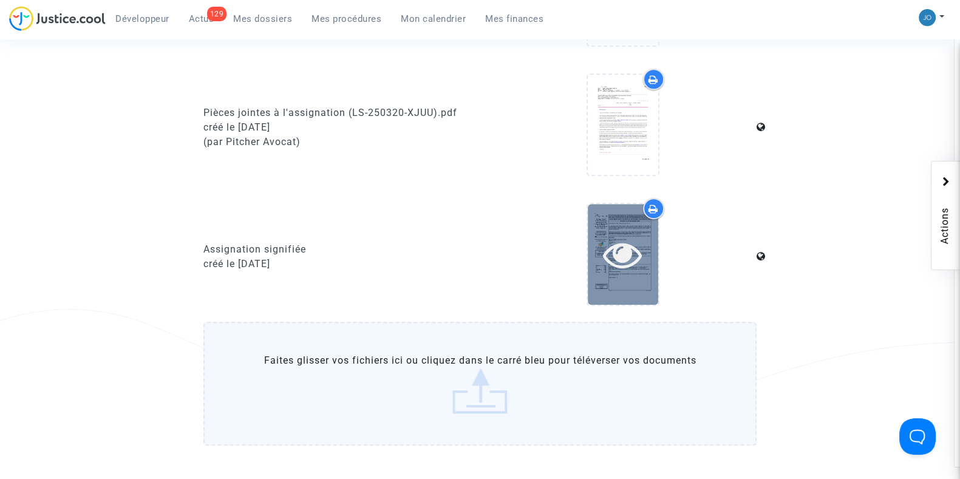
click at [633, 264] on icon at bounding box center [622, 254] width 39 height 39
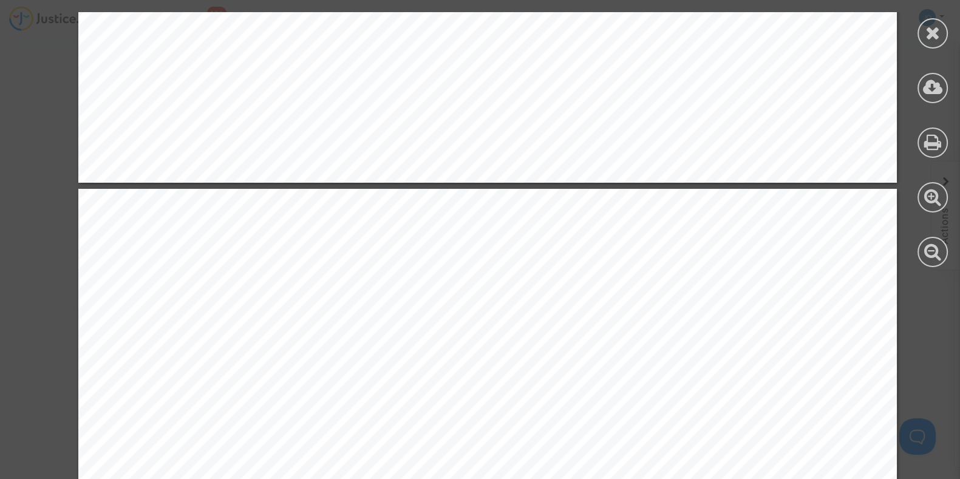
scroll to position [25492, 0]
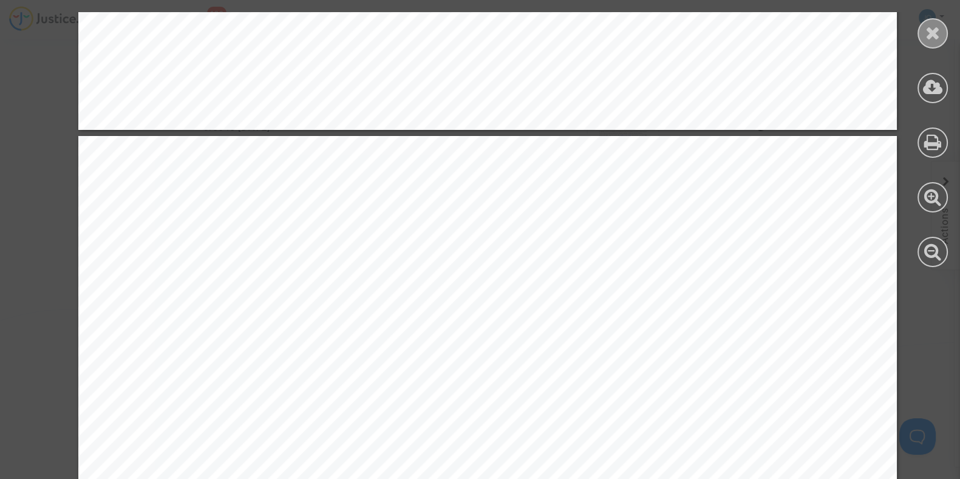
click at [928, 29] on icon at bounding box center [932, 33] width 15 height 18
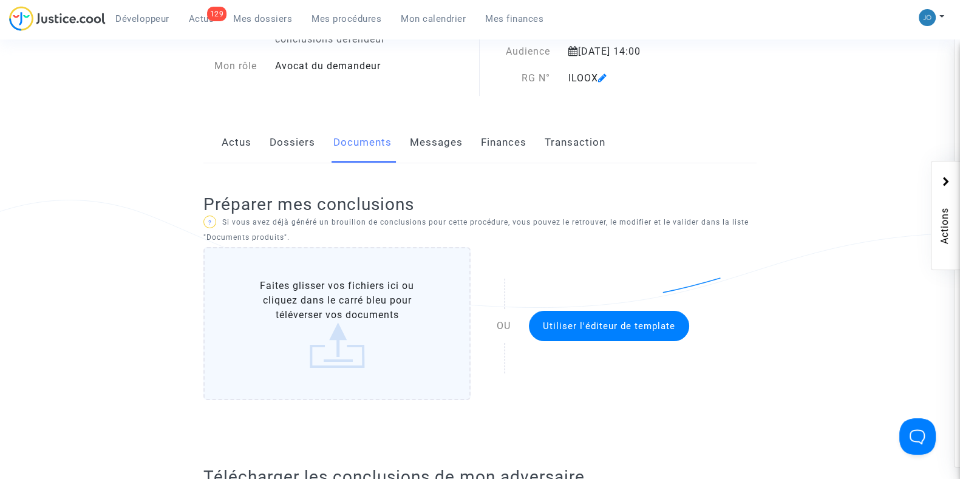
scroll to position [0, 0]
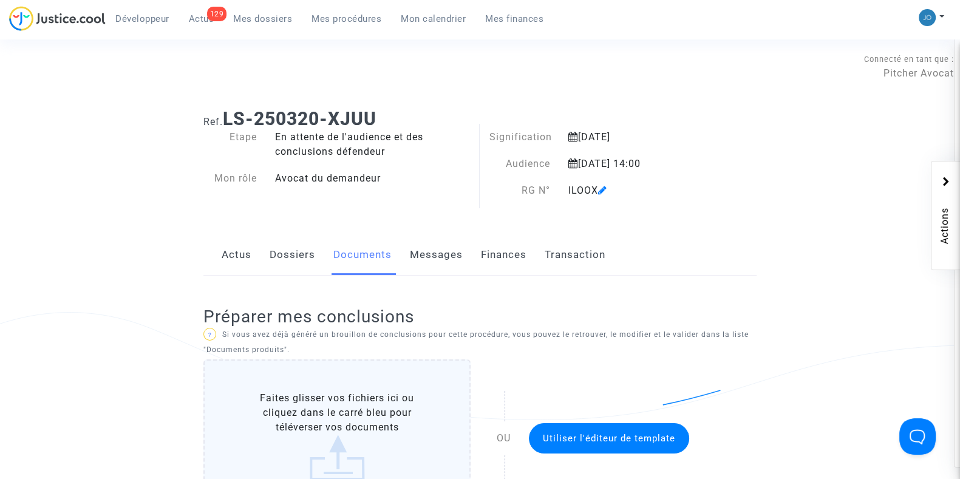
click at [346, 21] on span "Mes procédures" at bounding box center [346, 18] width 70 height 11
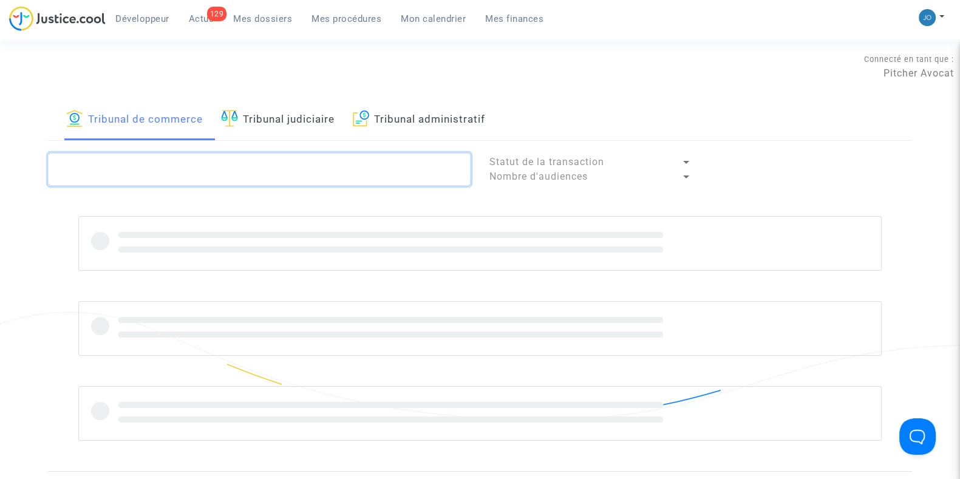
click at [207, 173] on textarea at bounding box center [259, 169] width 423 height 33
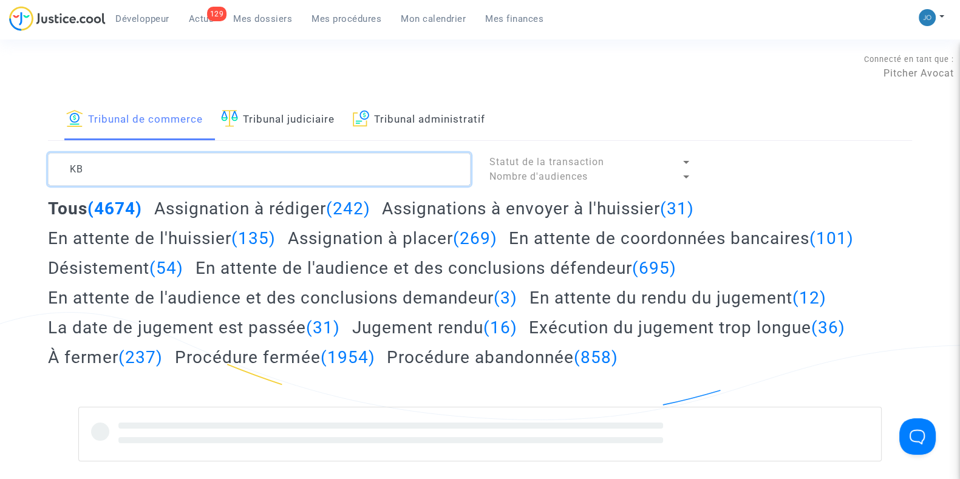
type textarea "K"
drag, startPoint x: 207, startPoint y: 173, endPoint x: 213, endPoint y: 177, distance: 7.4
click at [213, 177] on textarea at bounding box center [259, 169] width 423 height 33
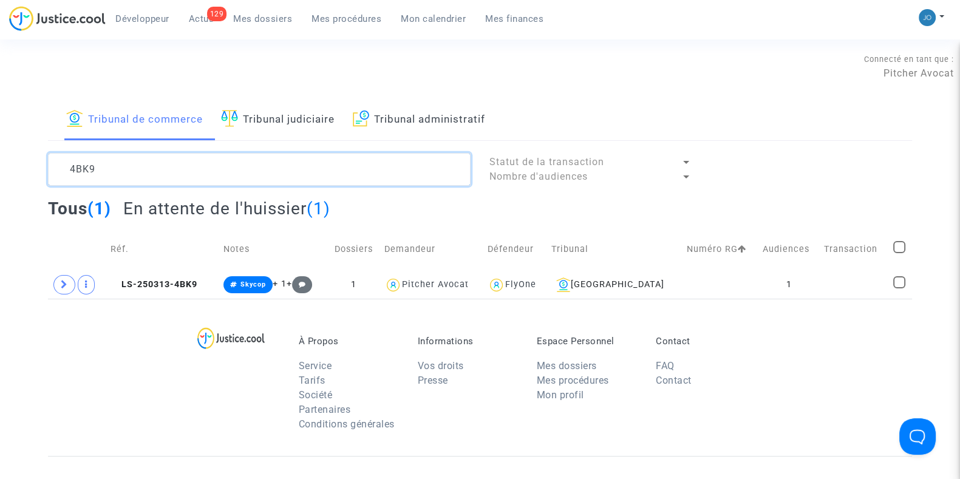
type textarea "4BK9"
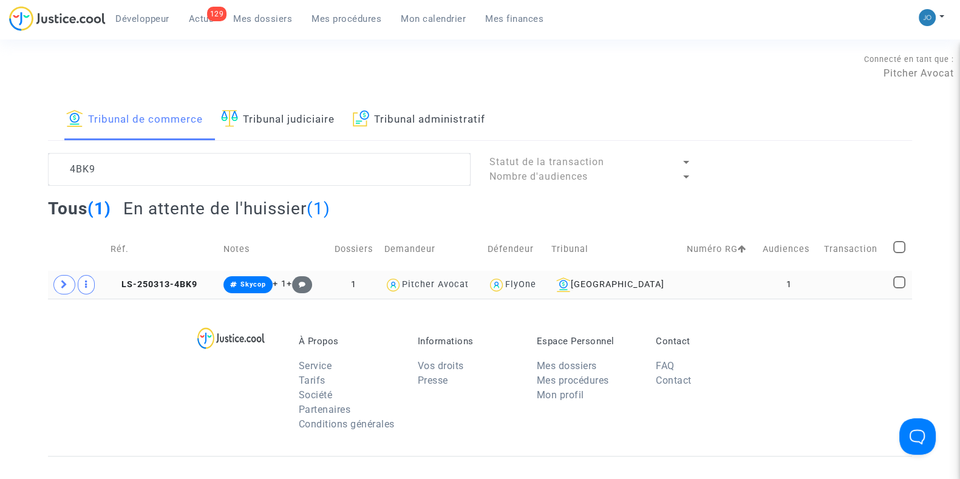
click at [790, 282] on td "1" at bounding box center [788, 285] width 61 height 28
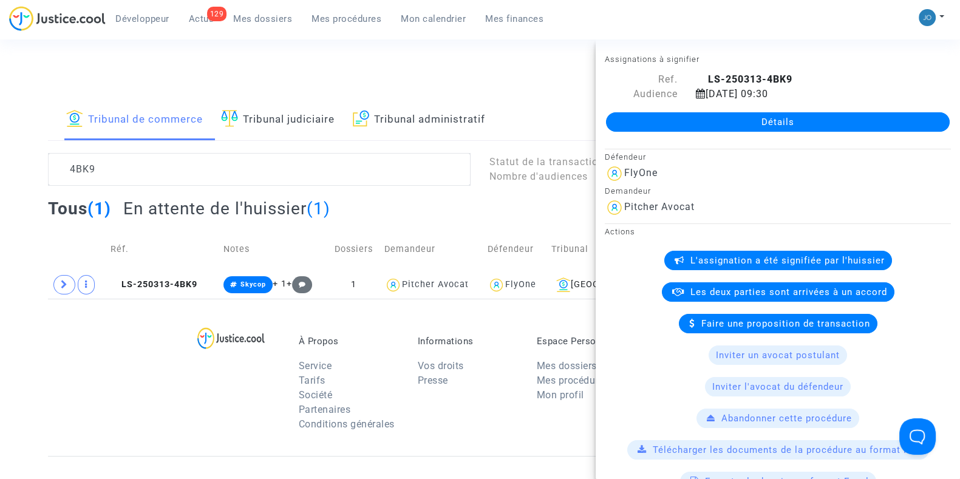
click at [786, 124] on link "Détails" at bounding box center [778, 121] width 344 height 19
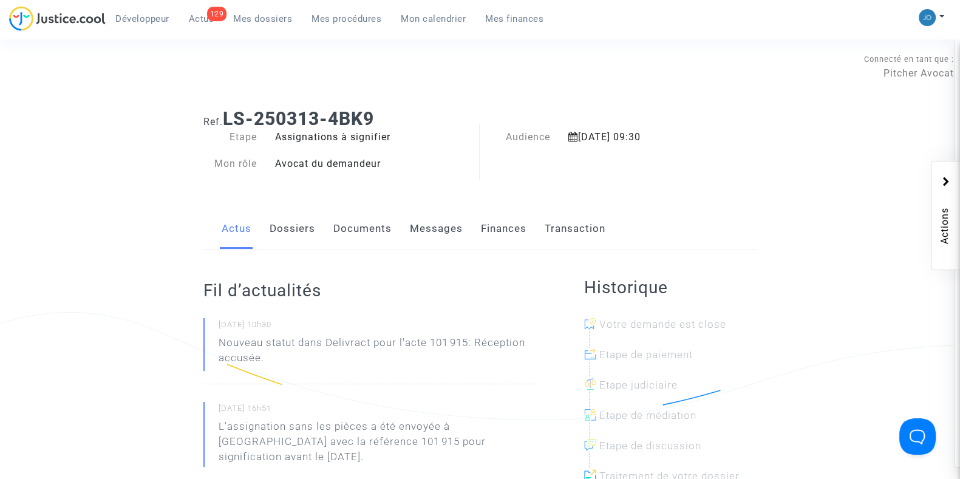
click at [274, 235] on link "Dossiers" at bounding box center [293, 229] width 46 height 40
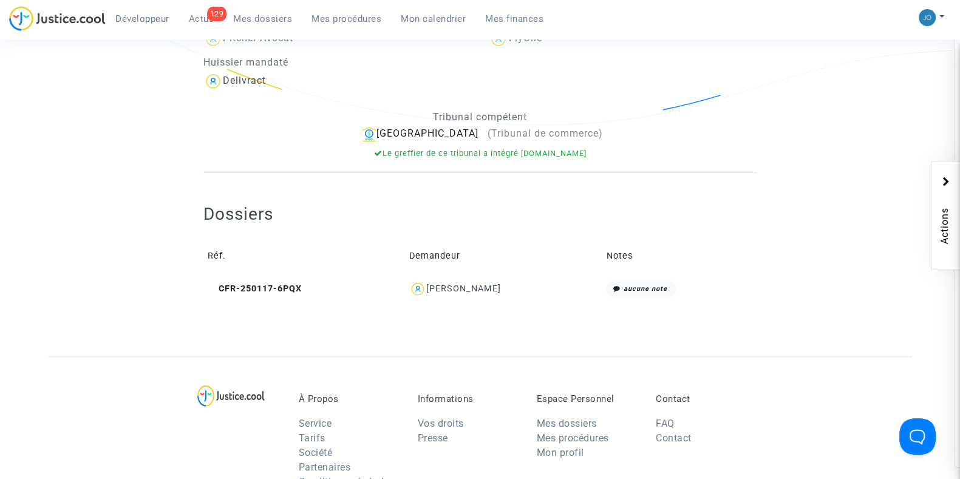
scroll to position [297, 0]
click at [469, 286] on div "Alessandro Lenoci" at bounding box center [463, 287] width 75 height 10
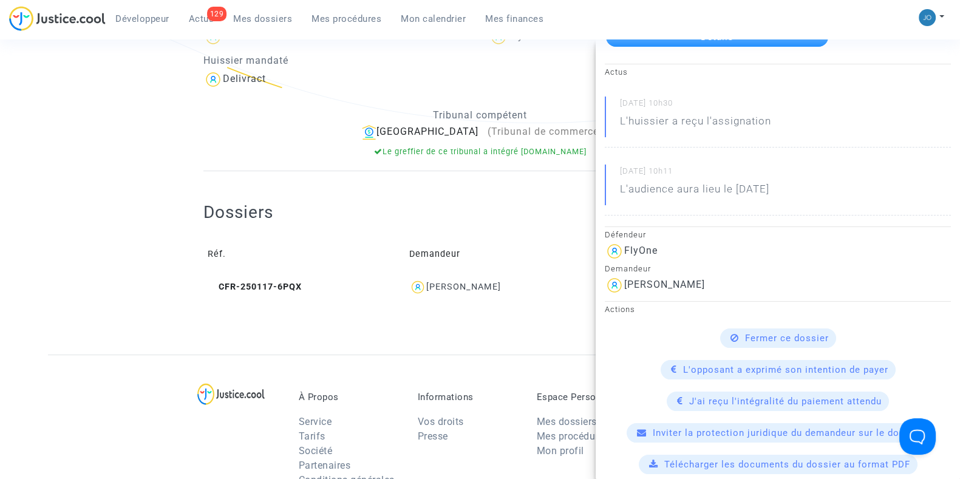
scroll to position [0, 0]
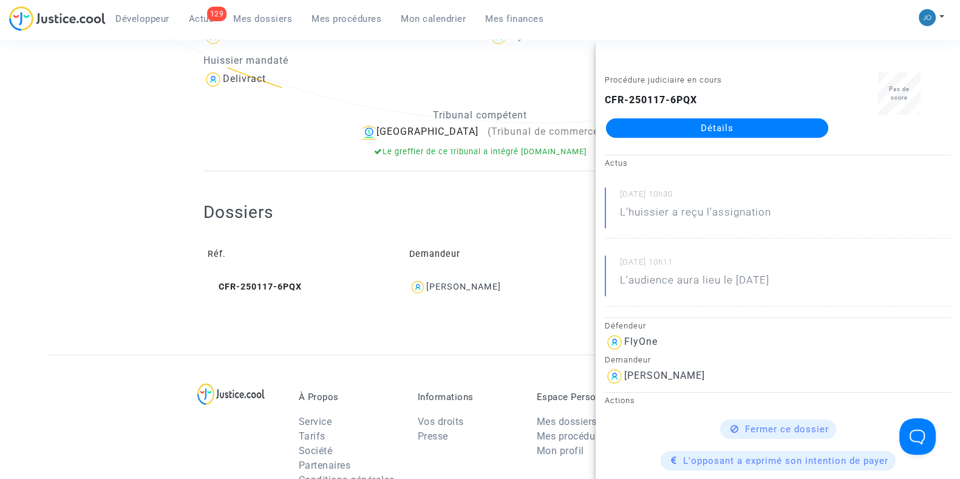
click at [560, 211] on div "Dossiers Réf. Demandeur Notes CFR-250117-6PQX Alessandro Lenoci aucune note" at bounding box center [479, 251] width 553 height 99
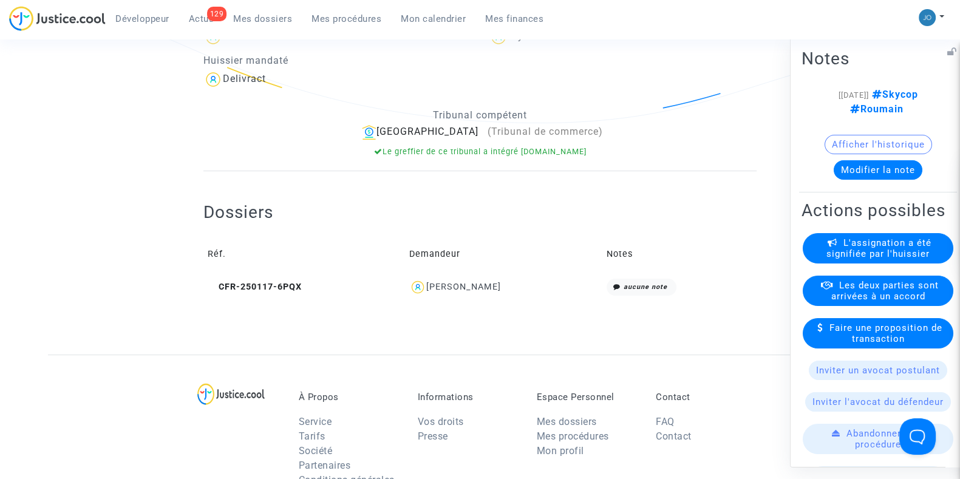
click at [893, 169] on button "Modifier la note" at bounding box center [877, 169] width 89 height 19
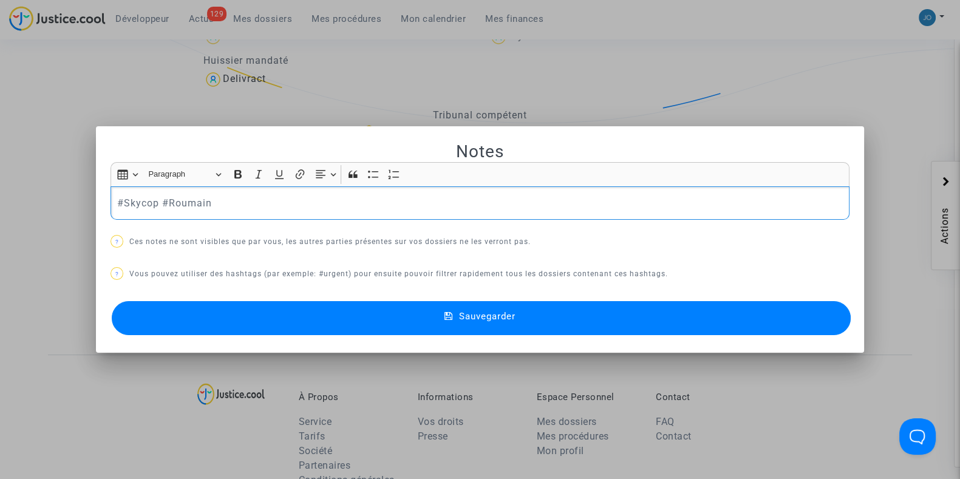
click at [472, 200] on p "#Skycop #Roumain" at bounding box center [480, 202] width 726 height 15
click at [506, 321] on span "Sauvegarder" at bounding box center [487, 316] width 56 height 11
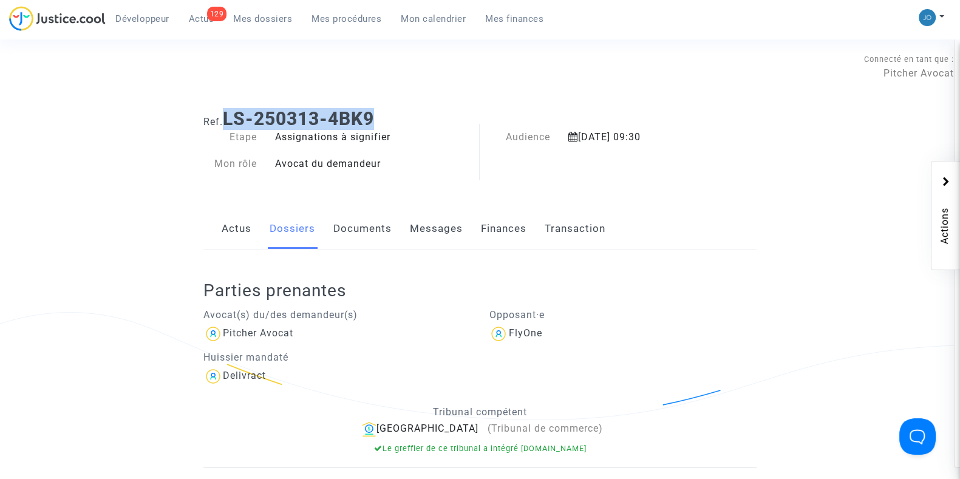
drag, startPoint x: 404, startPoint y: 117, endPoint x: 228, endPoint y: 126, distance: 175.7
click at [228, 126] on h1 "Ref. LS-250313-4BK9" at bounding box center [479, 119] width 553 height 22
copy b "LS-250313-4BK9"
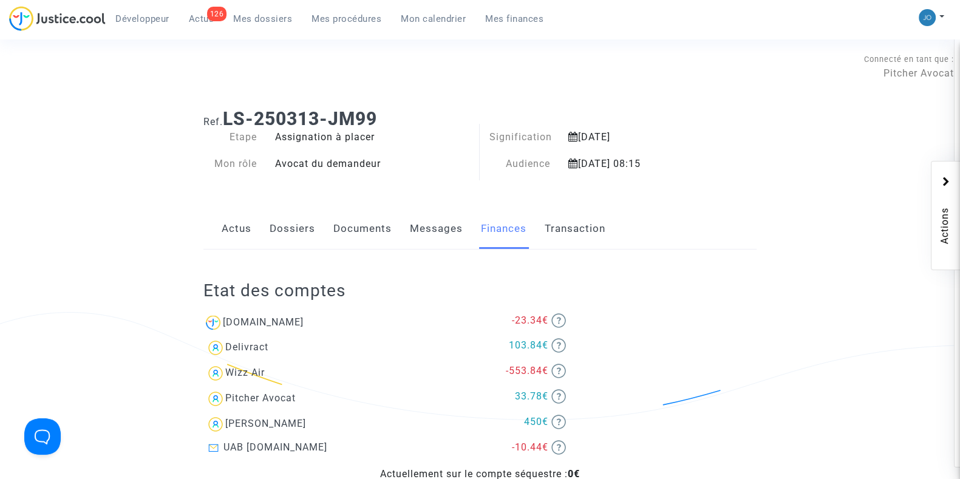
click at [566, 242] on link "Transaction" at bounding box center [575, 229] width 61 height 40
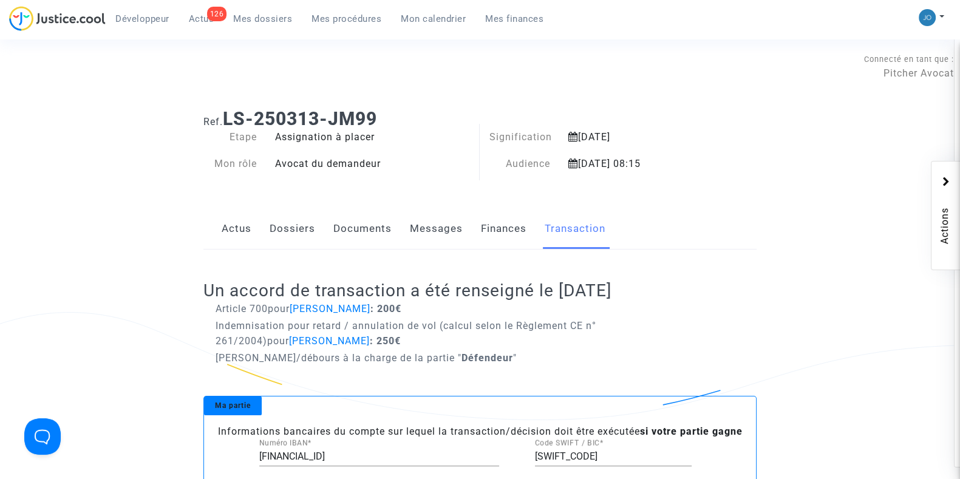
click at [94, 131] on ng-component "Ref. LS-250313-JM99 Etape Assignation à placer Mon rôle Avocat du demandeur Sig…" at bounding box center [480, 424] width 864 height 650
click at [263, 26] on link "Mes dossiers" at bounding box center [262, 19] width 78 height 18
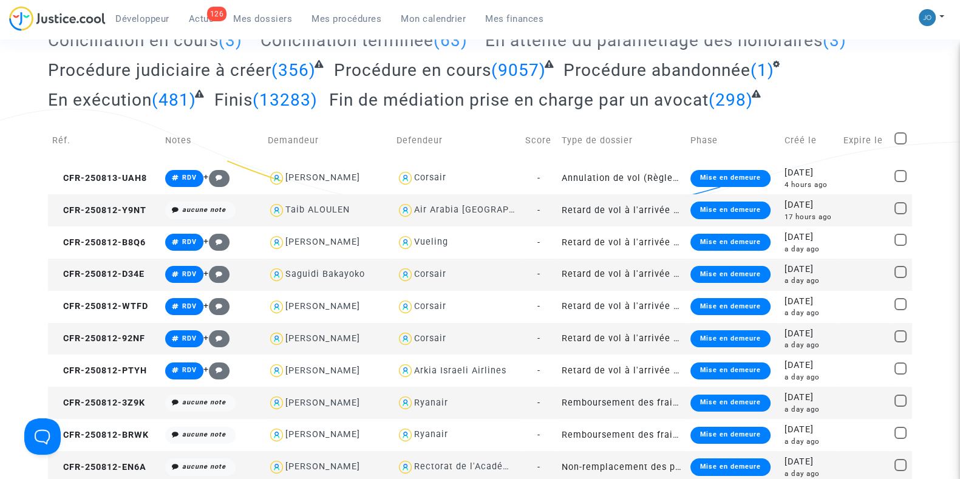
scroll to position [205, 0]
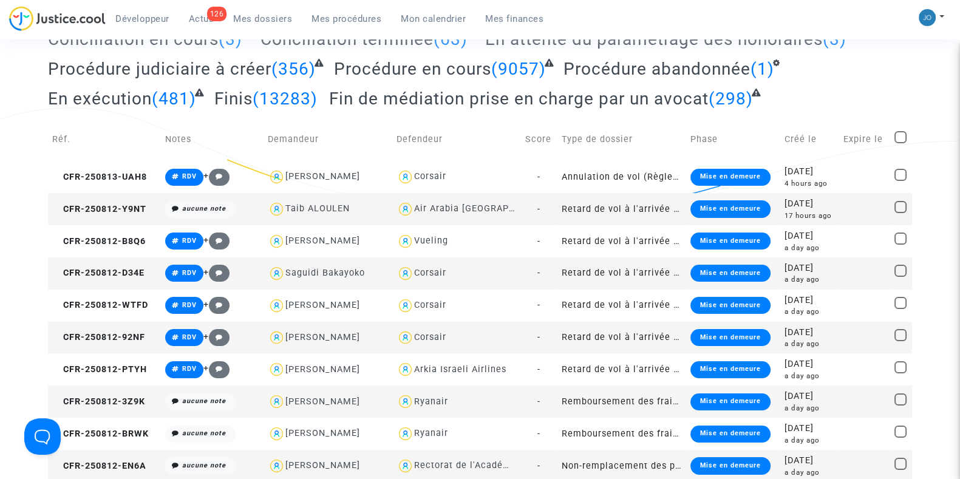
click at [784, 211] on div "17 hours ago" at bounding box center [809, 216] width 50 height 10
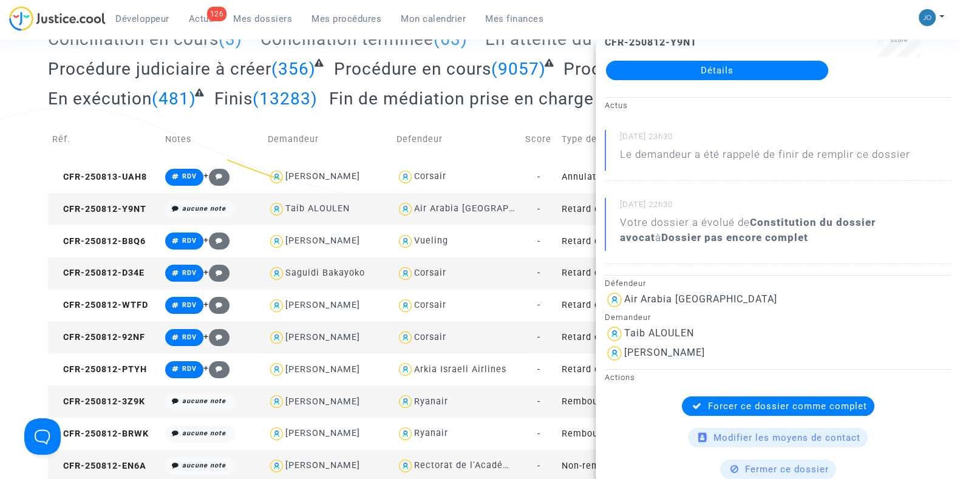
scroll to position [0, 0]
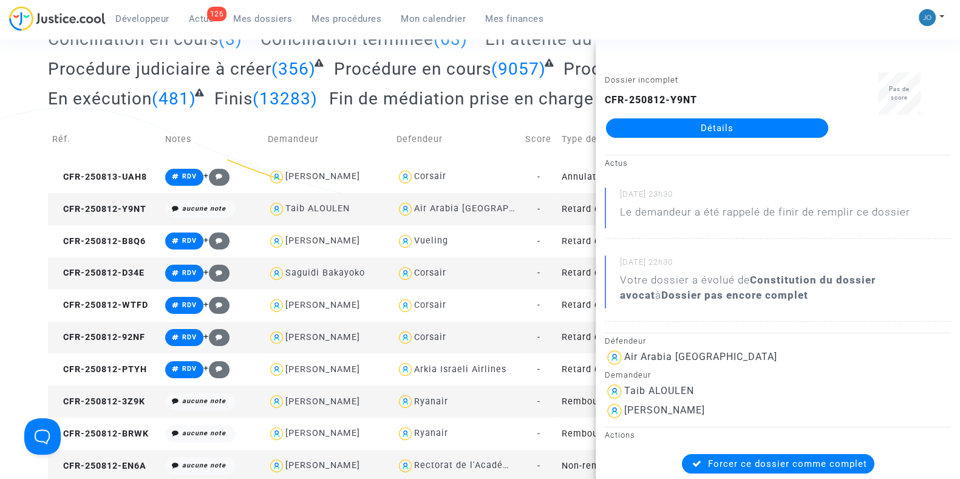
click at [690, 123] on link "Détails" at bounding box center [717, 127] width 222 height 19
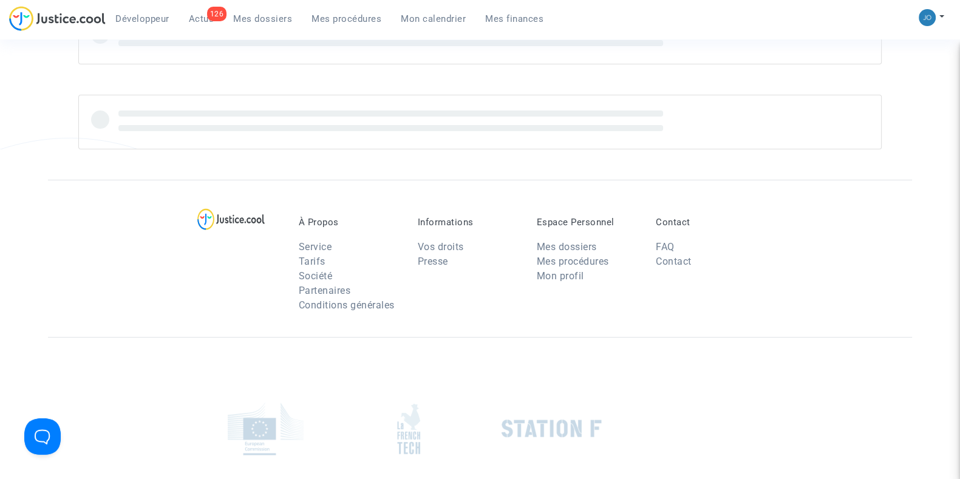
scroll to position [205, 0]
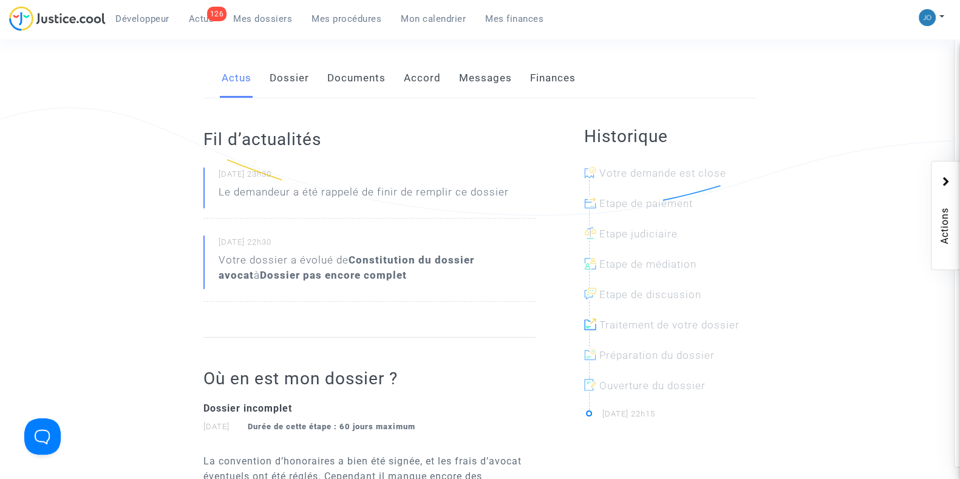
click at [352, 83] on link "Documents" at bounding box center [356, 78] width 58 height 40
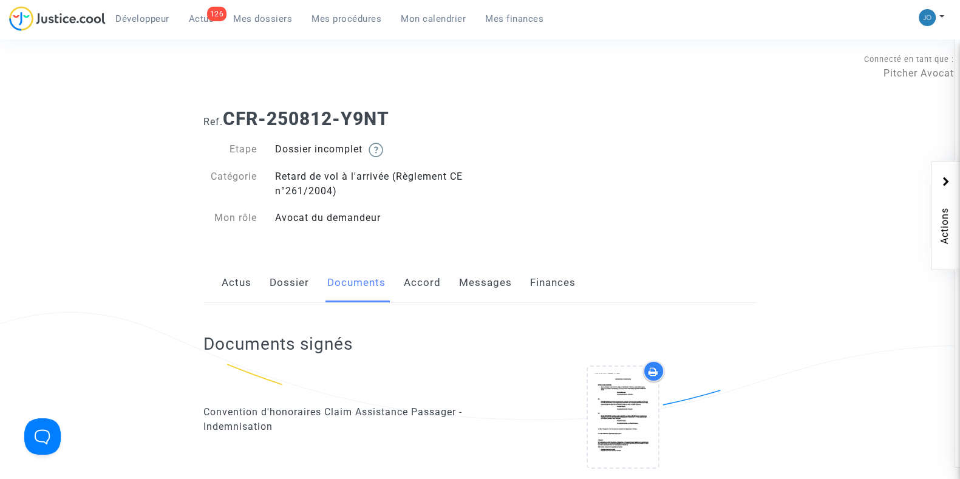
click at [309, 278] on div "Actus Dossier Documents Accord Messages Finances" at bounding box center [479, 283] width 553 height 41
click at [300, 287] on link "Dossier" at bounding box center [289, 283] width 39 height 40
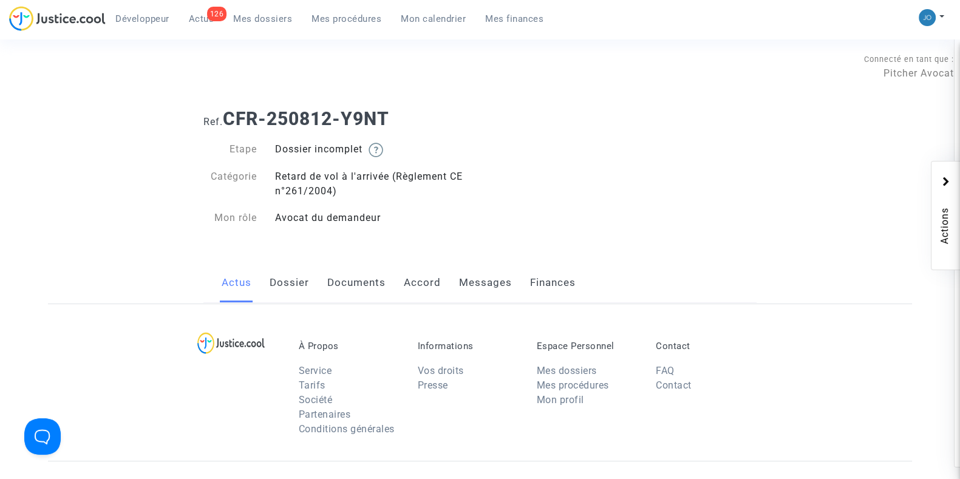
scroll to position [205, 0]
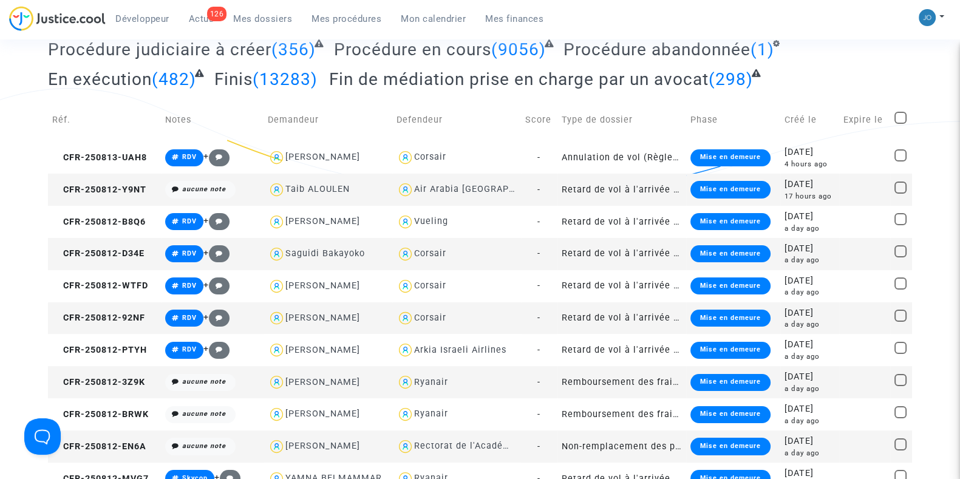
scroll to position [226, 0]
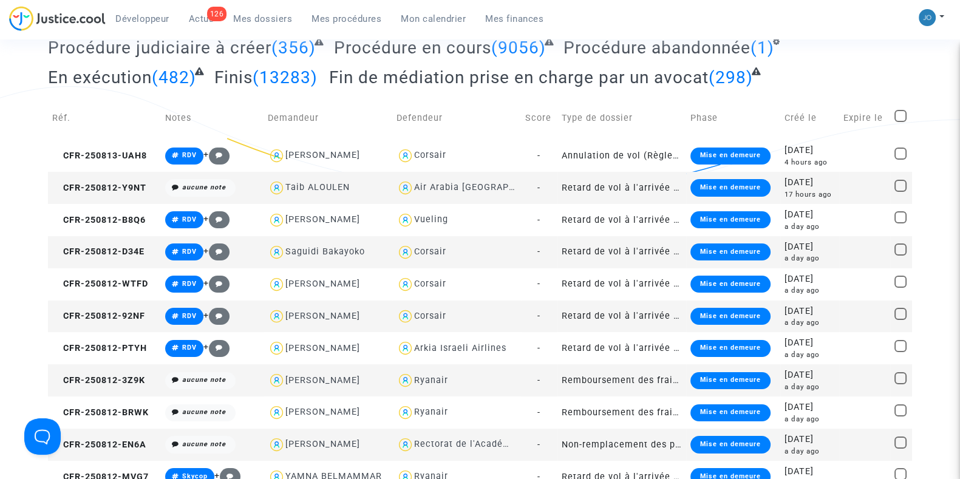
click at [798, 192] on div "17 hours ago" at bounding box center [809, 194] width 50 height 10
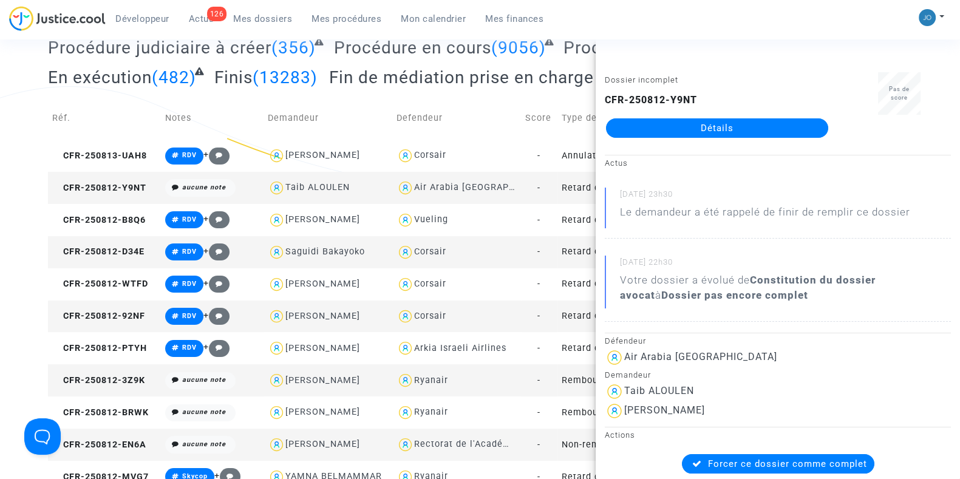
click at [710, 132] on link "Détails" at bounding box center [717, 127] width 222 height 19
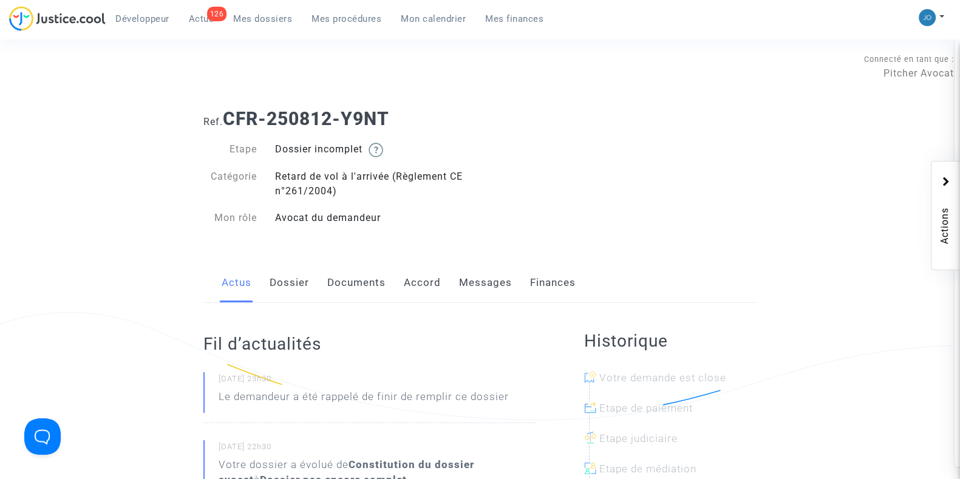
click at [287, 274] on link "Dossier" at bounding box center [289, 283] width 39 height 40
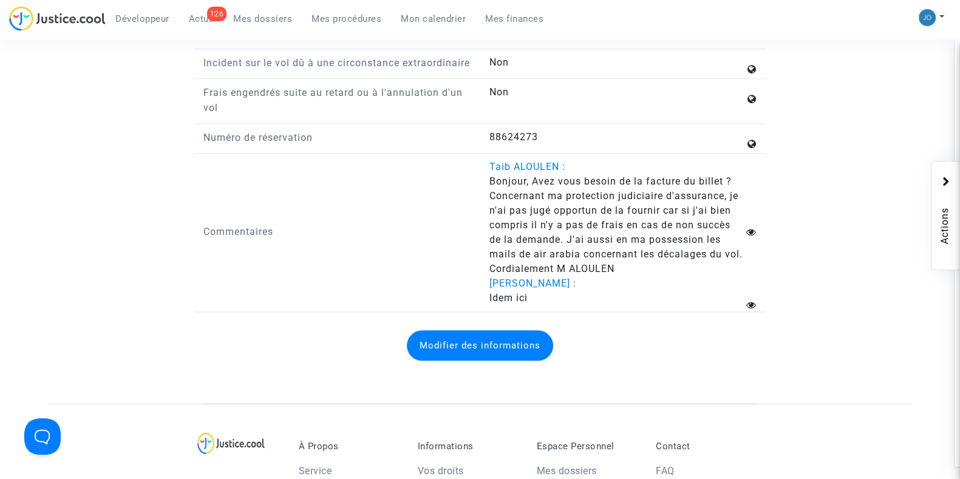
scroll to position [1502, 0]
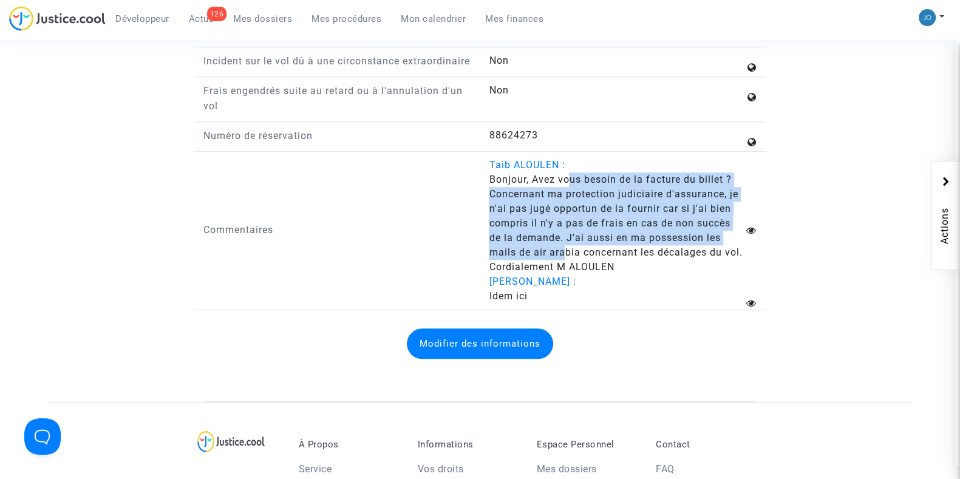
drag, startPoint x: 568, startPoint y: 176, endPoint x: 565, endPoint y: 259, distance: 82.6
click at [565, 259] on answer "Bonjour, Avez vous besoin de la facture du billet ? Concernant ma protection ju…" at bounding box center [617, 223] width 256 height 102
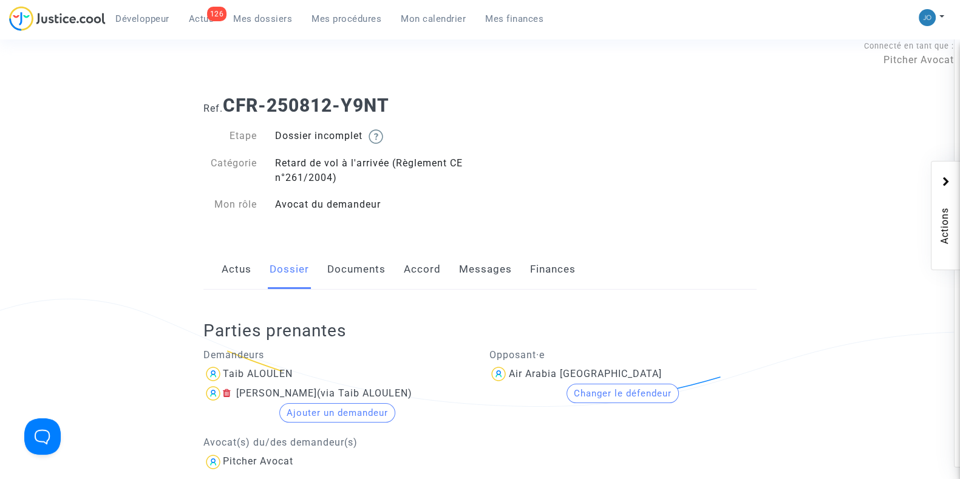
scroll to position [12, 0]
click at [345, 281] on link "Documents" at bounding box center [356, 271] width 58 height 40
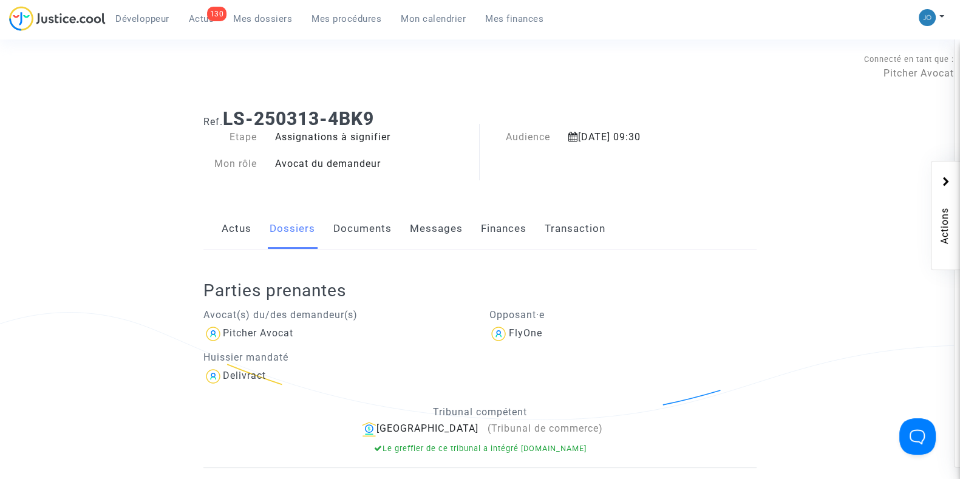
click at [182, 194] on ng-component "Ref. LS-250313-4BK9 Etape Assignations à signifier Mon rôle Avocat du demandeur…" at bounding box center [480, 375] width 864 height 552
click at [252, 29] on div "Développeur 130 Actus Mes dossiers Mes procédures Mon calendrier Mes finances" at bounding box center [281, 22] width 544 height 33
click at [256, 24] on link "Mes dossiers" at bounding box center [262, 19] width 78 height 18
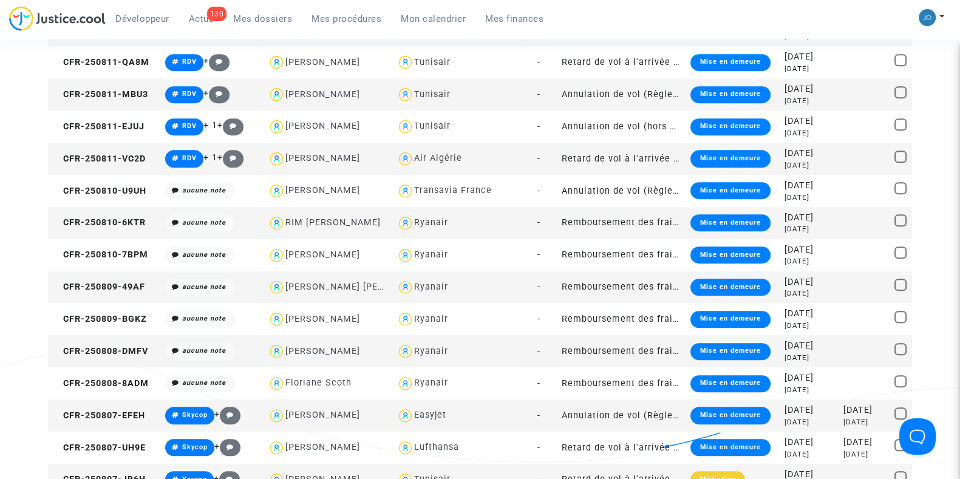
scroll to position [974, 0]
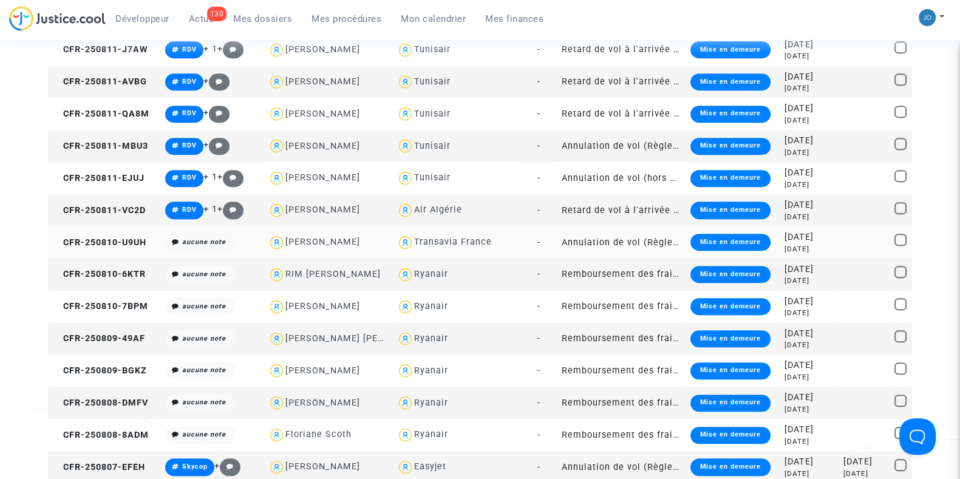
click at [807, 234] on div "[DATE]" at bounding box center [809, 237] width 50 height 13
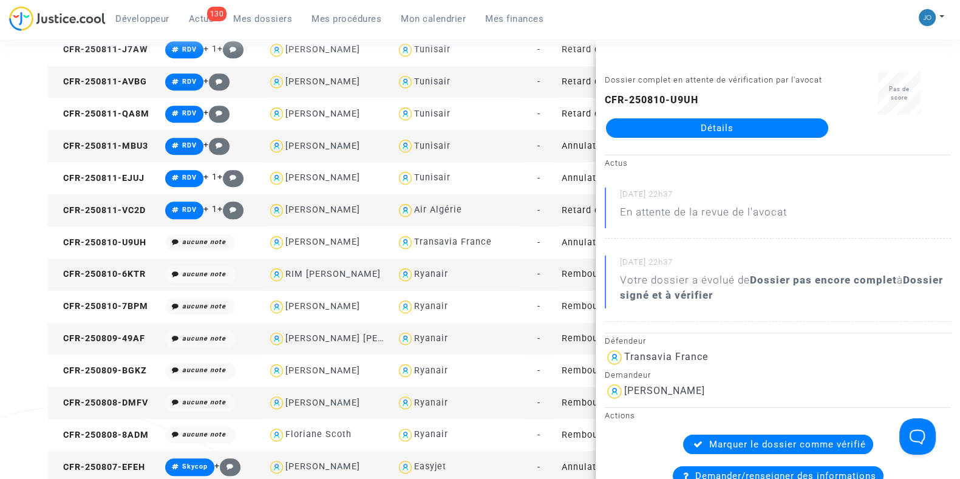
click at [725, 138] on link "Détails" at bounding box center [717, 127] width 222 height 19
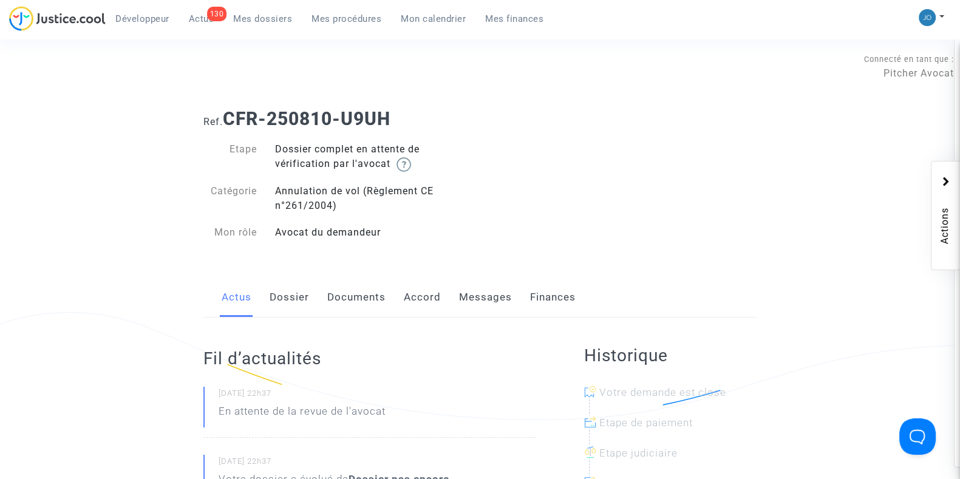
click at [268, 294] on div "Actus Dossier Documents Accord Messages Finances" at bounding box center [479, 297] width 553 height 41
click at [280, 301] on link "Dossier" at bounding box center [289, 297] width 39 height 40
